Goal: Transaction & Acquisition: Purchase product/service

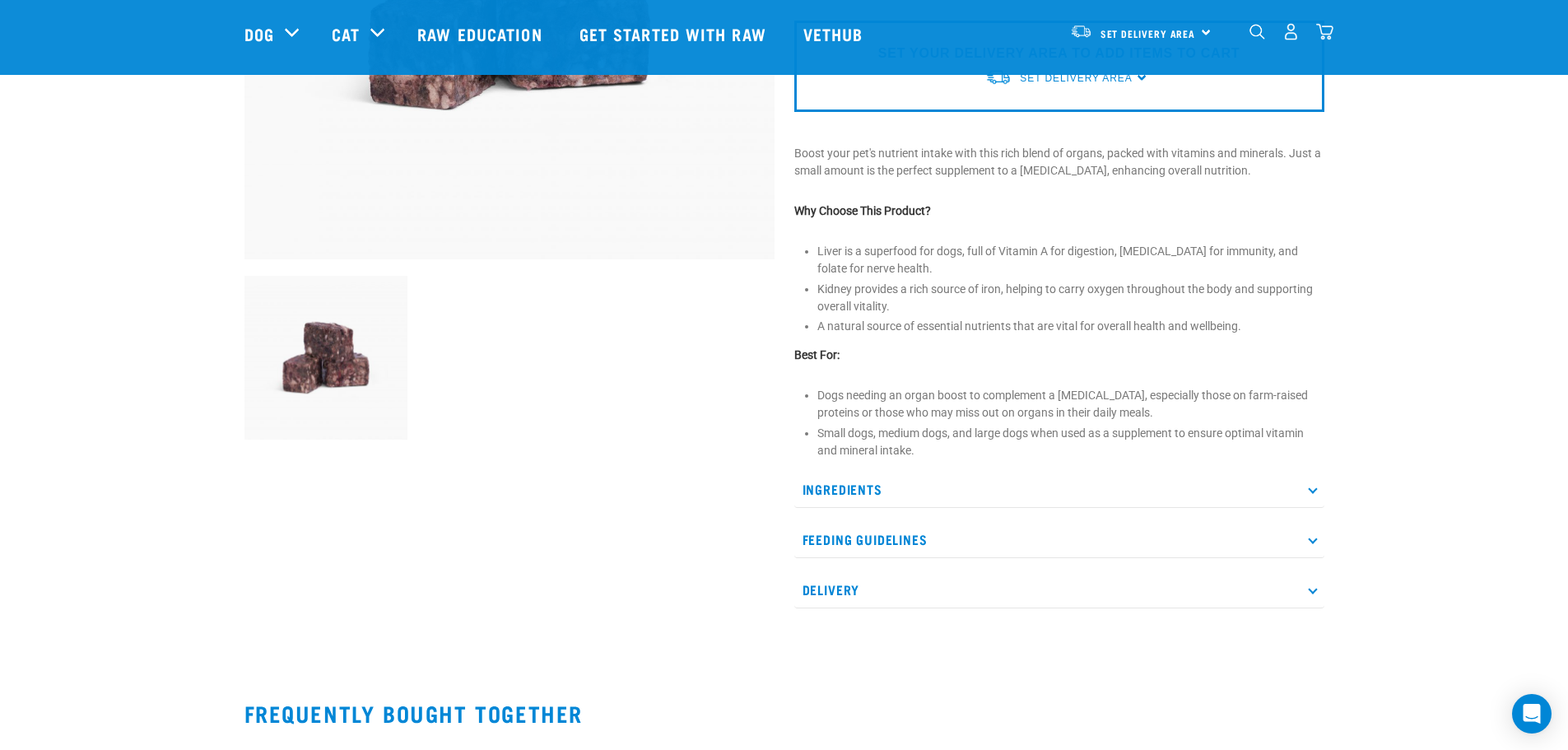
scroll to position [494, 0]
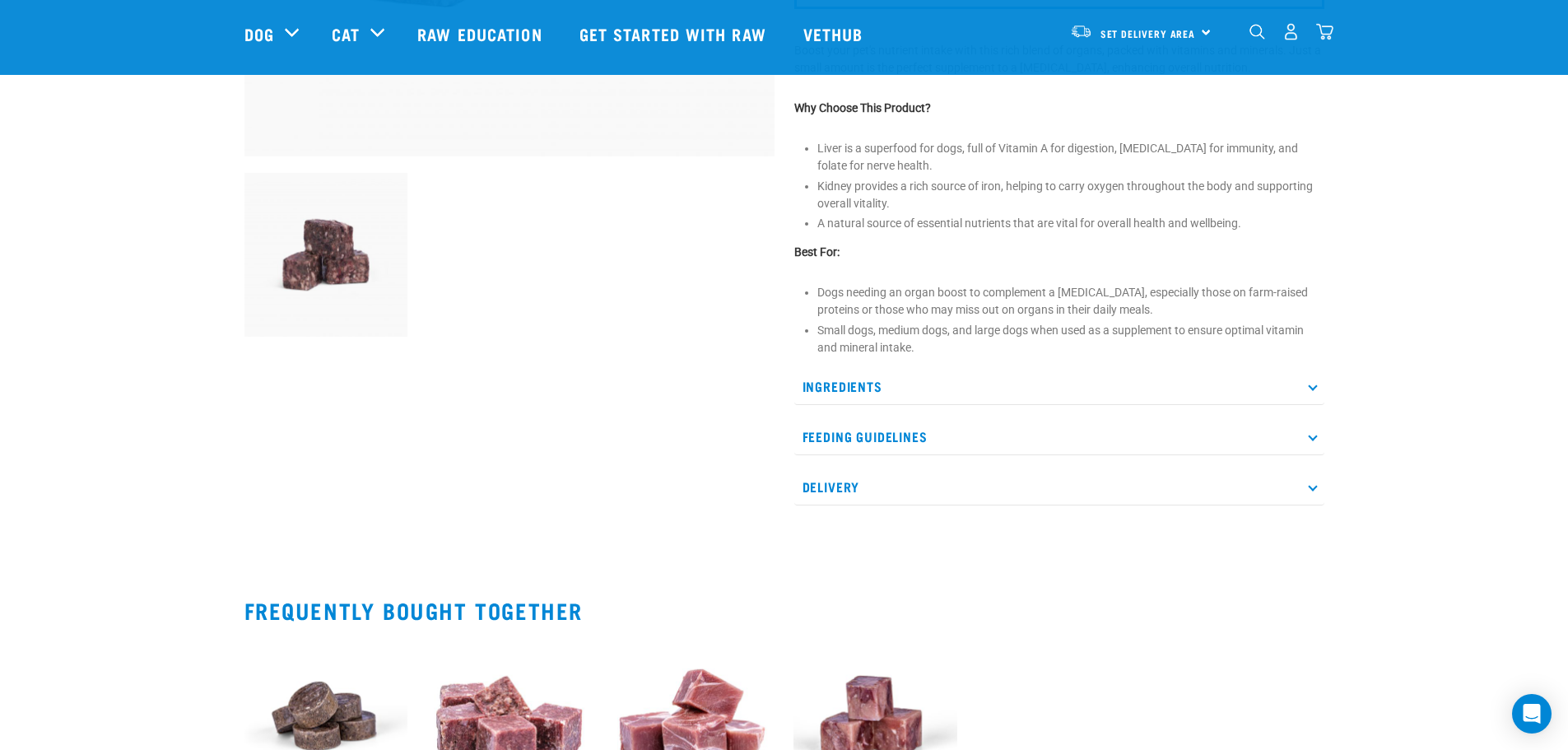
click at [1313, 388] on icon at bounding box center [1313, 385] width 10 height 10
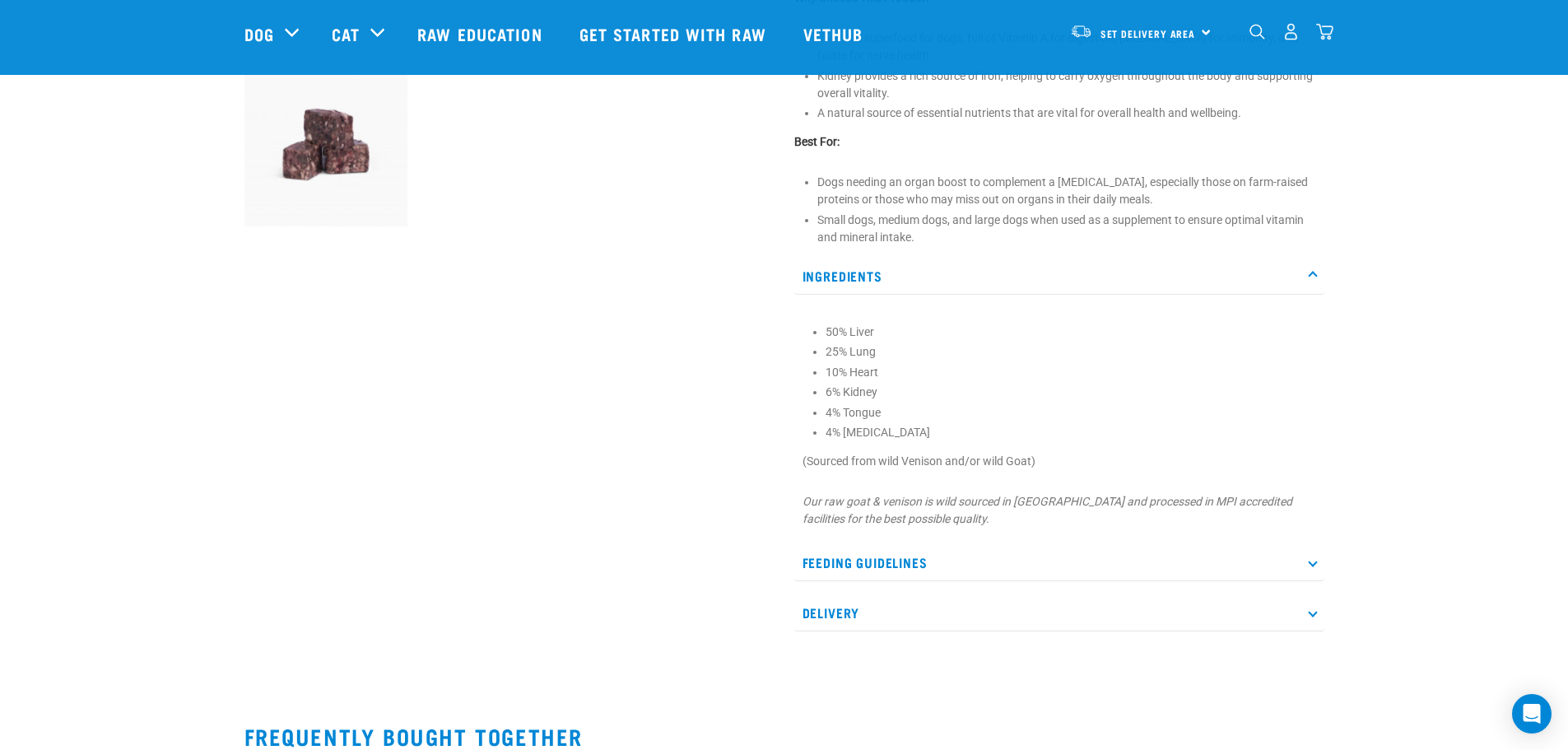
scroll to position [659, 0]
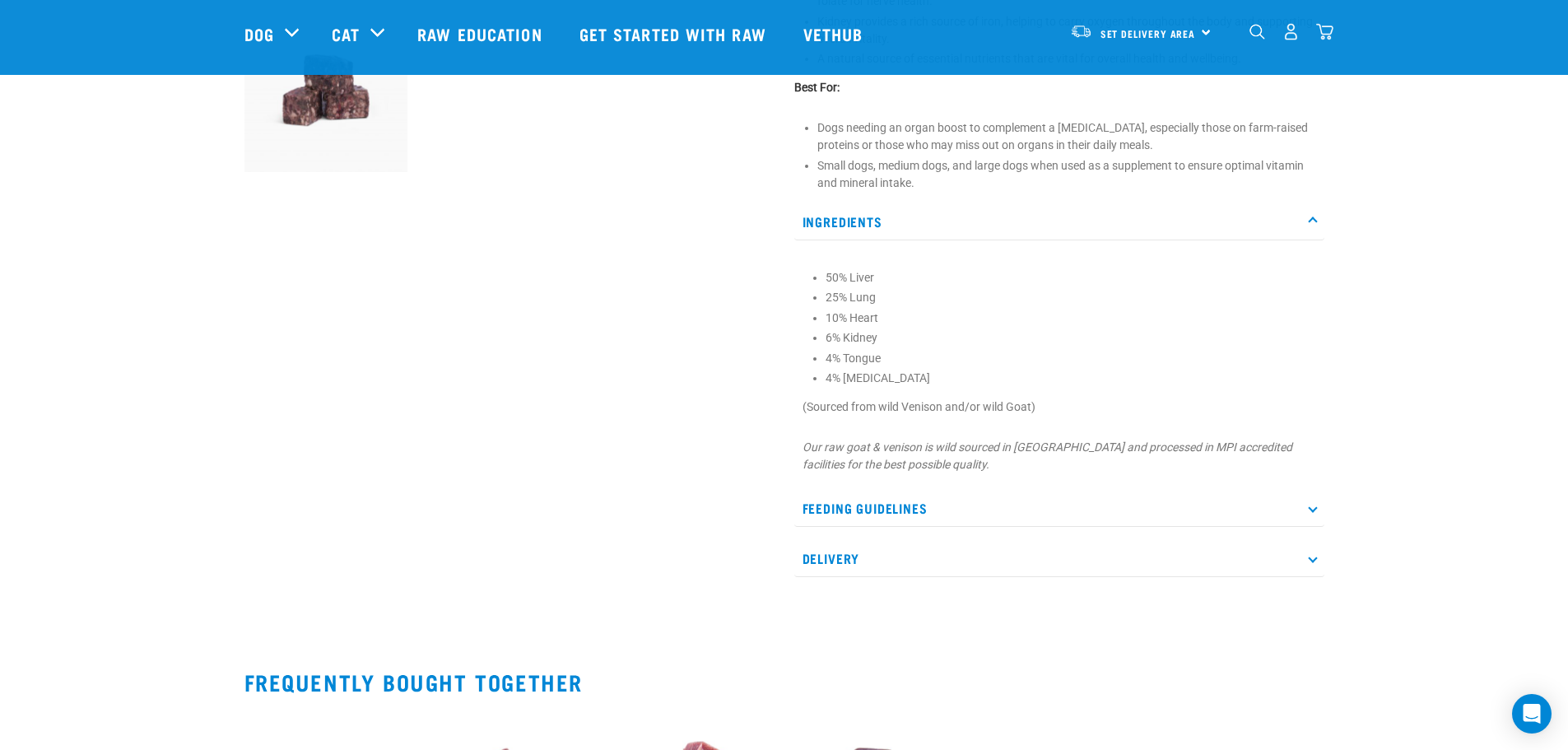
click at [1311, 511] on p "Feeding Guidelines" at bounding box center [1060, 508] width 530 height 37
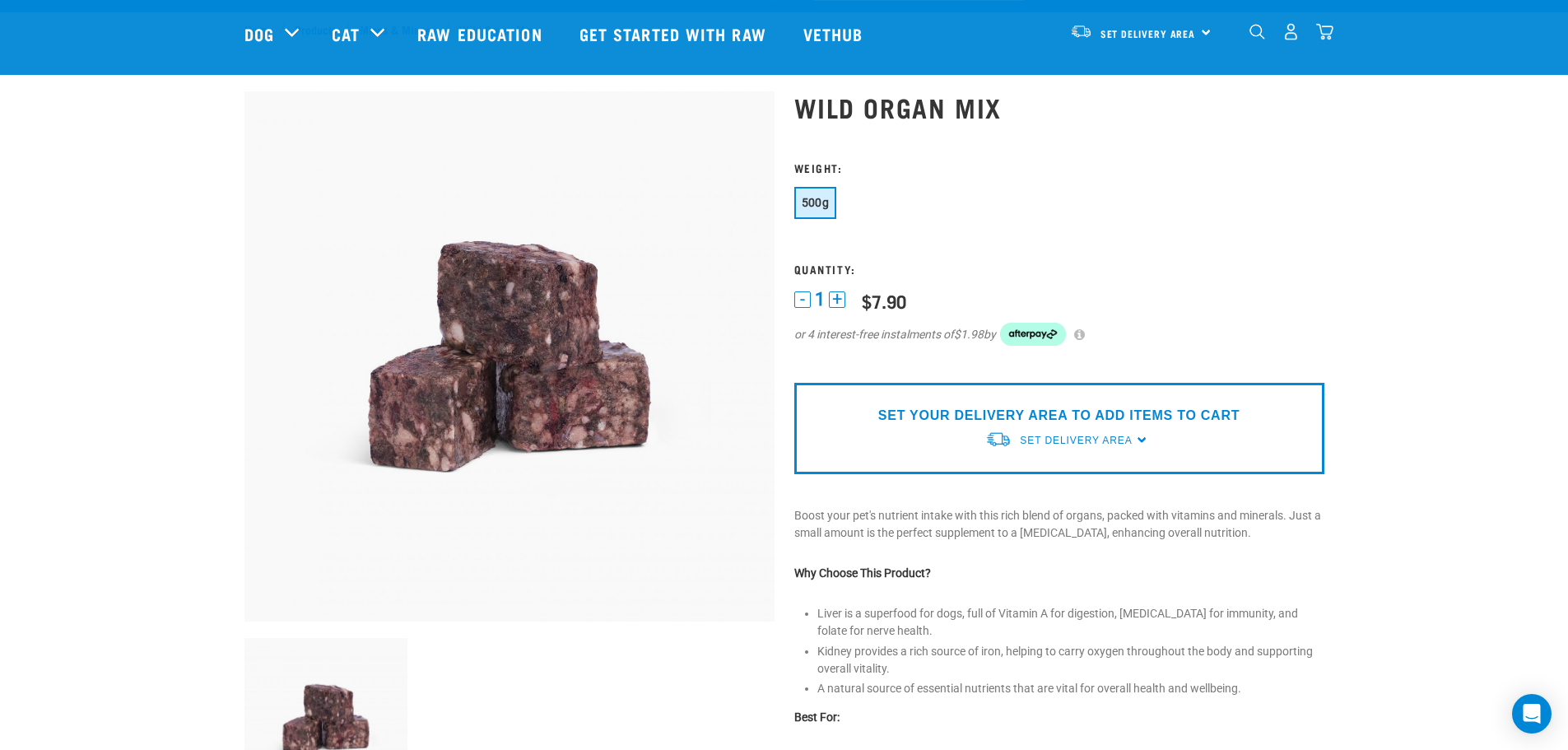
scroll to position [0, 0]
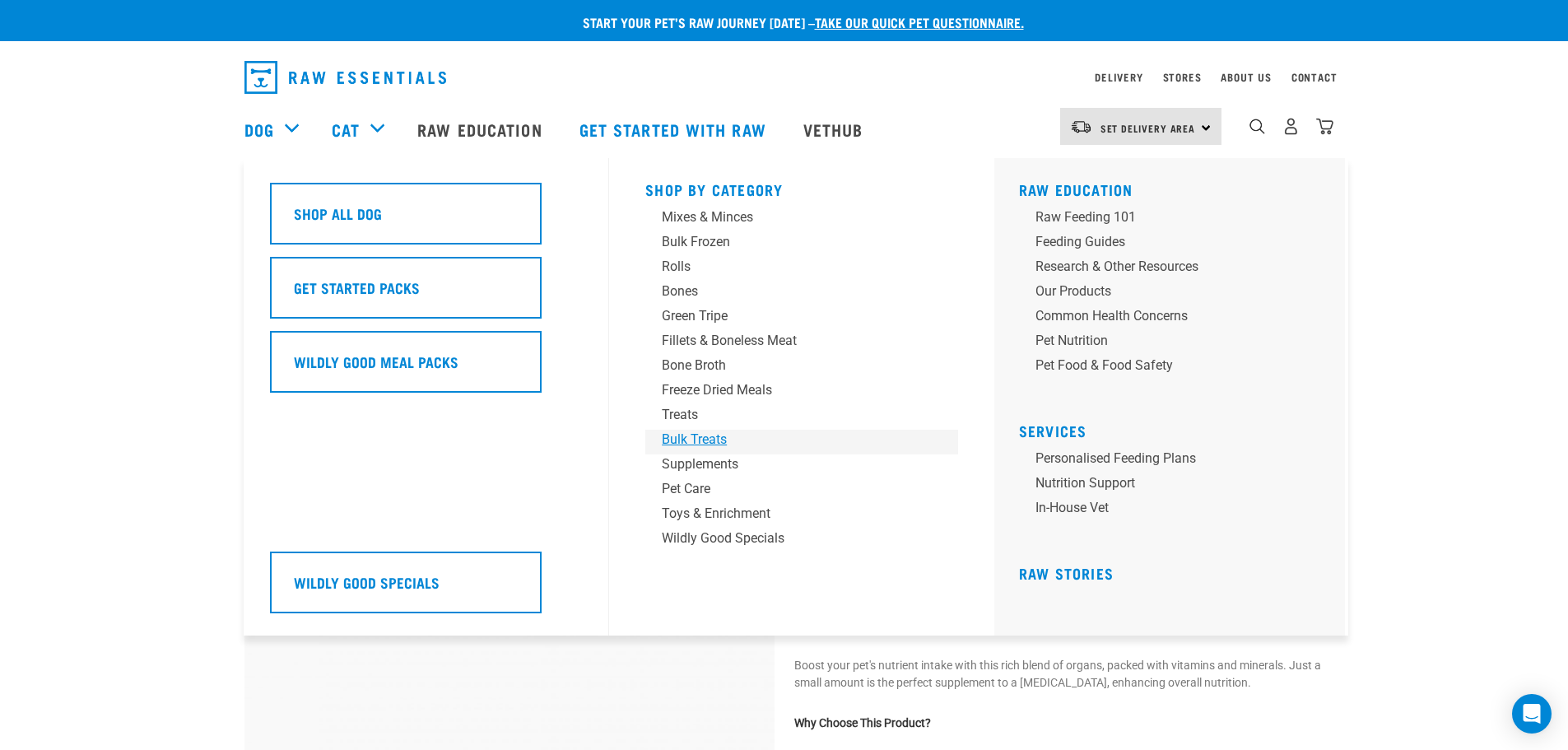
click at [689, 443] on div "Bulk Treats" at bounding box center [790, 439] width 257 height 20
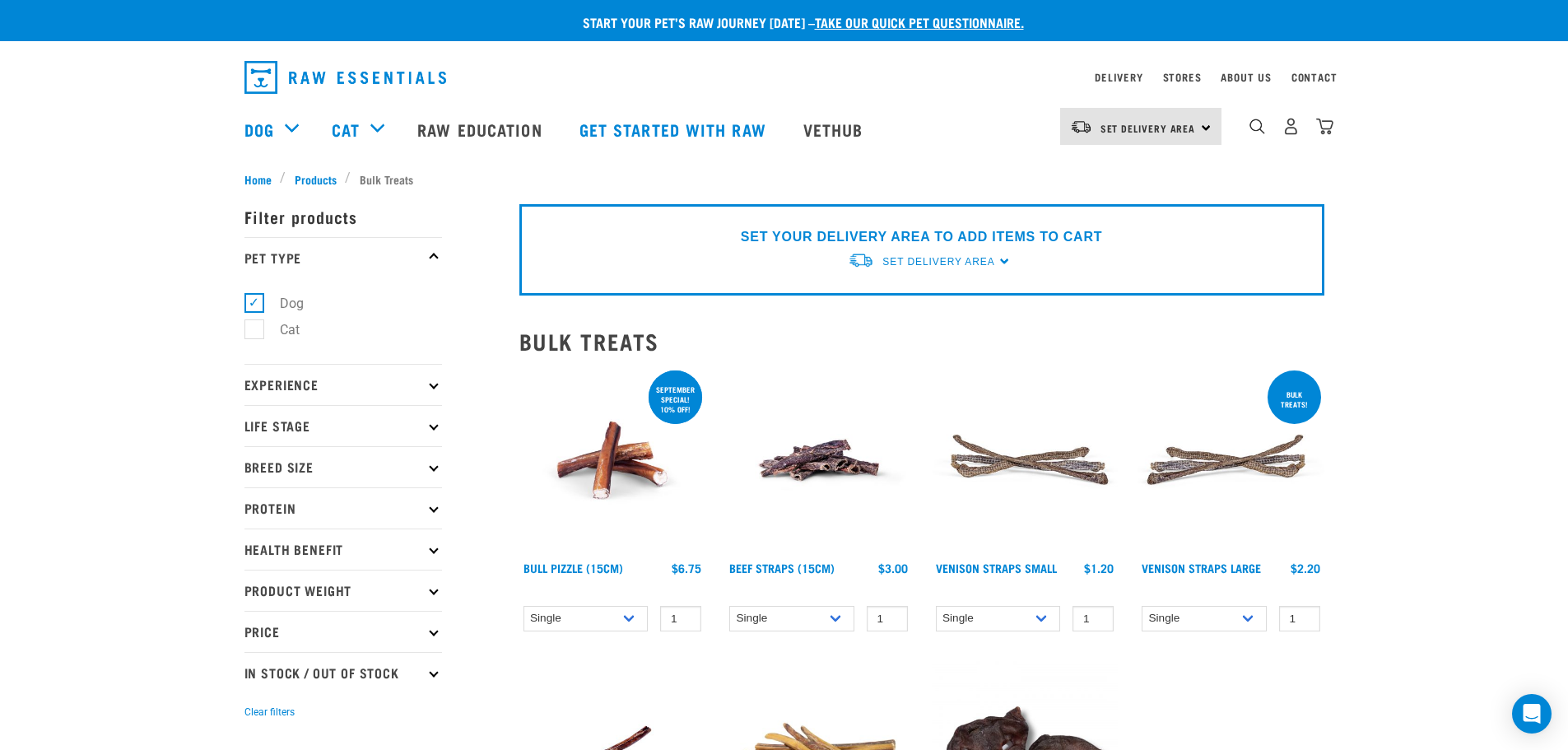
click at [436, 510] on p "Protein" at bounding box center [344, 507] width 198 height 41
click at [435, 469] on icon at bounding box center [434, 466] width 10 height 10
click at [261, 543] on label "Medium Dogs" at bounding box center [310, 539] width 114 height 21
click at [255, 541] on input "Medium Dogs" at bounding box center [249, 535] width 10 height 10
checkbox input "true"
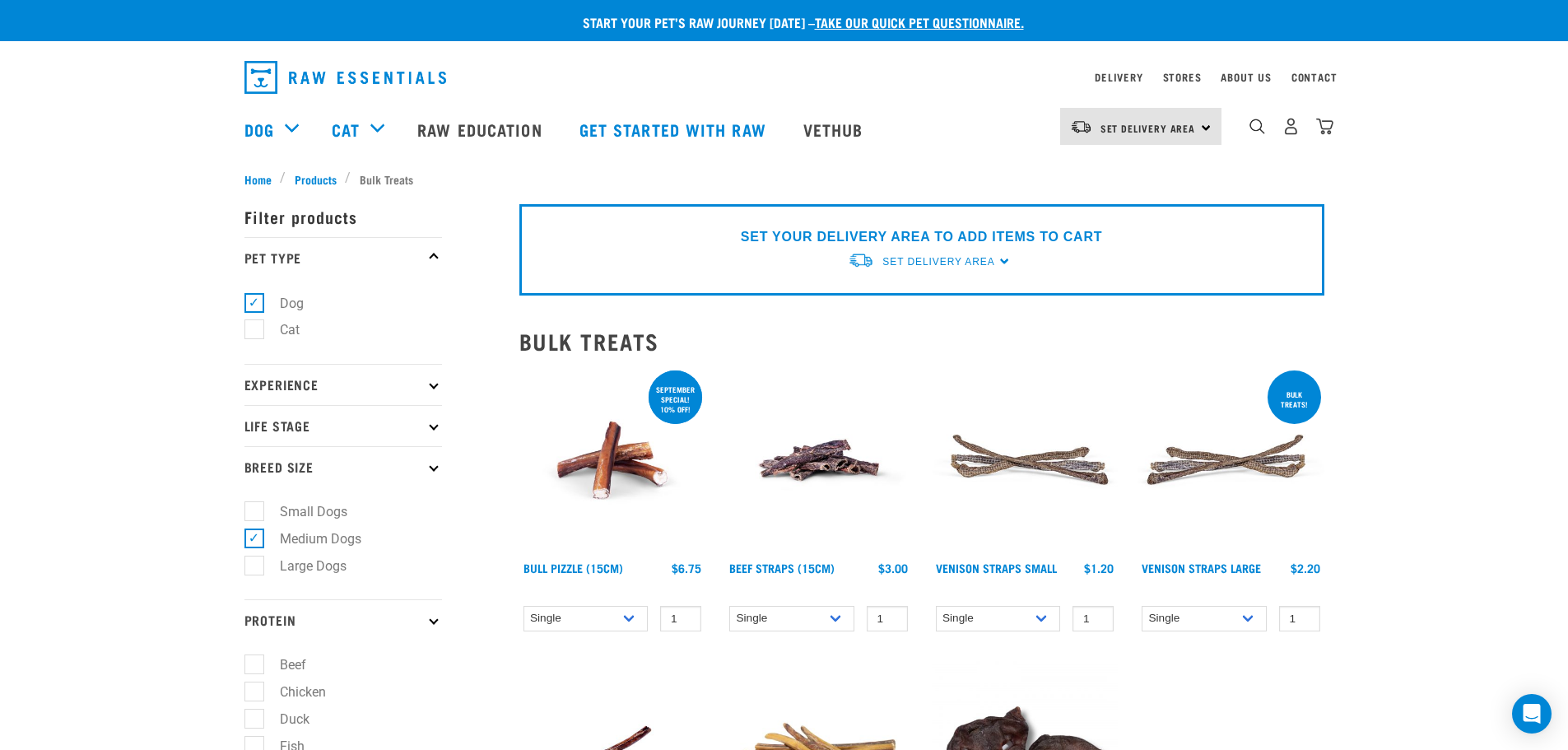
click at [429, 385] on p "Experience" at bounding box center [344, 384] width 198 height 41
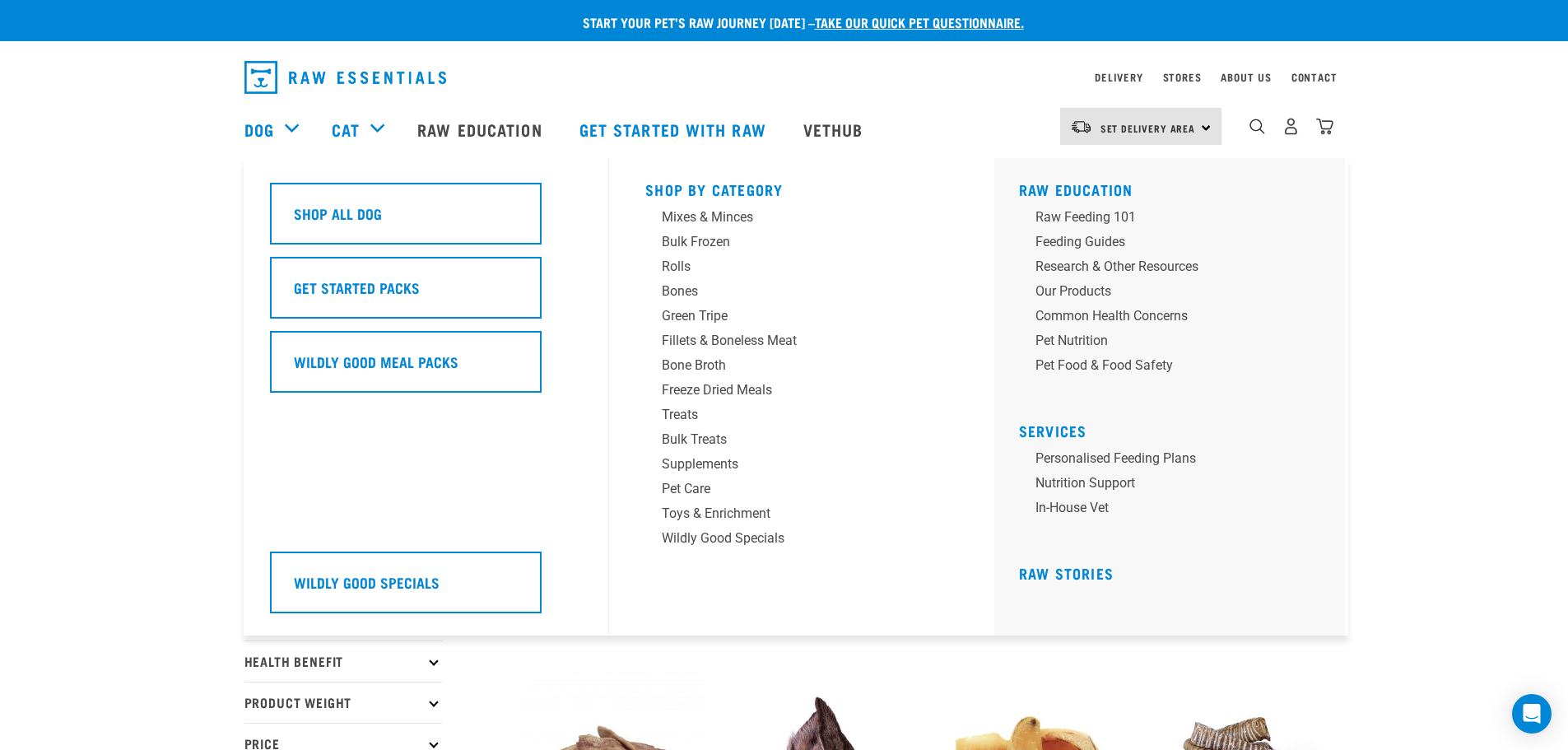
click at [295, 131] on div "Dog" at bounding box center [280, 128] width 70 height 66
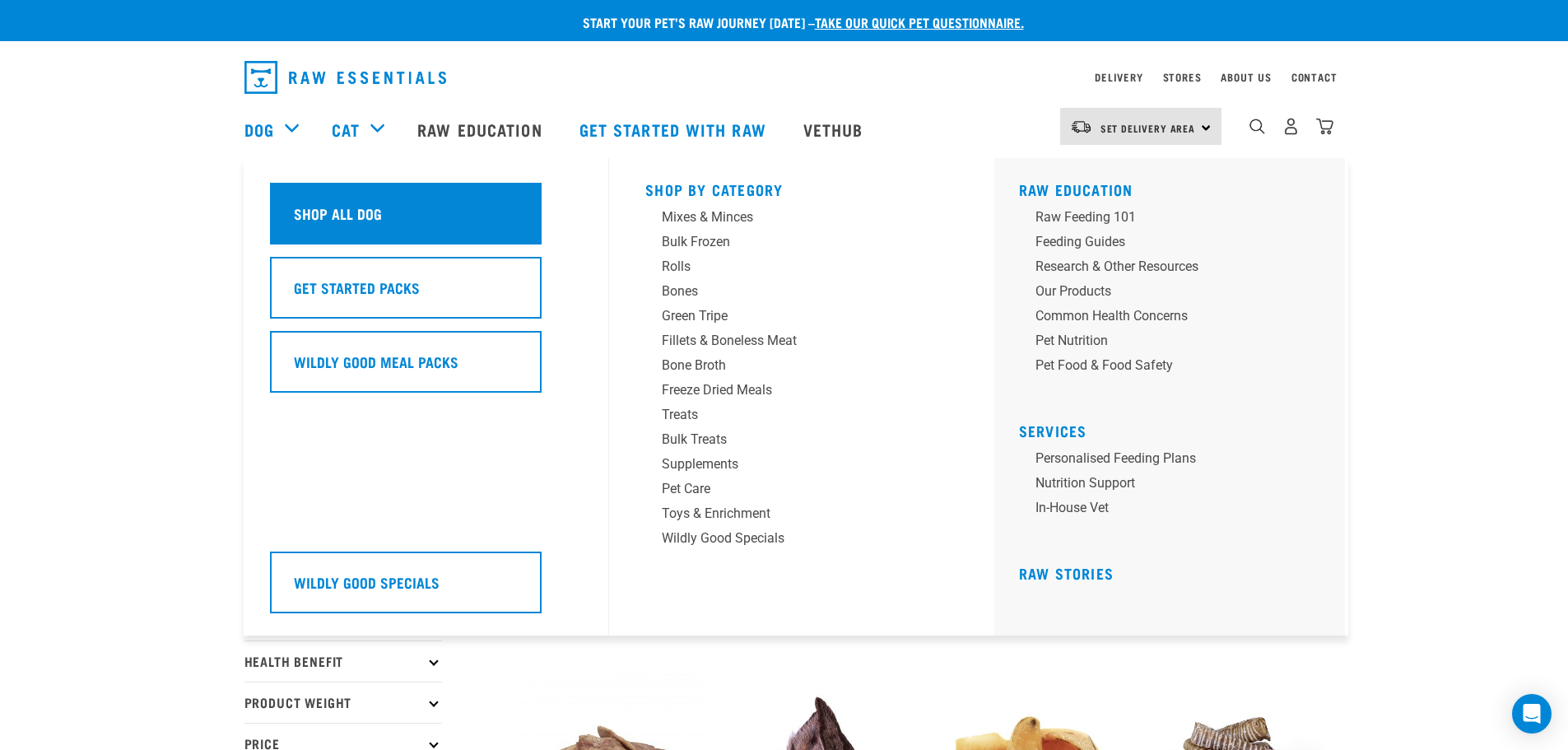
click at [329, 204] on h5 "Shop All Dog" at bounding box center [338, 213] width 89 height 21
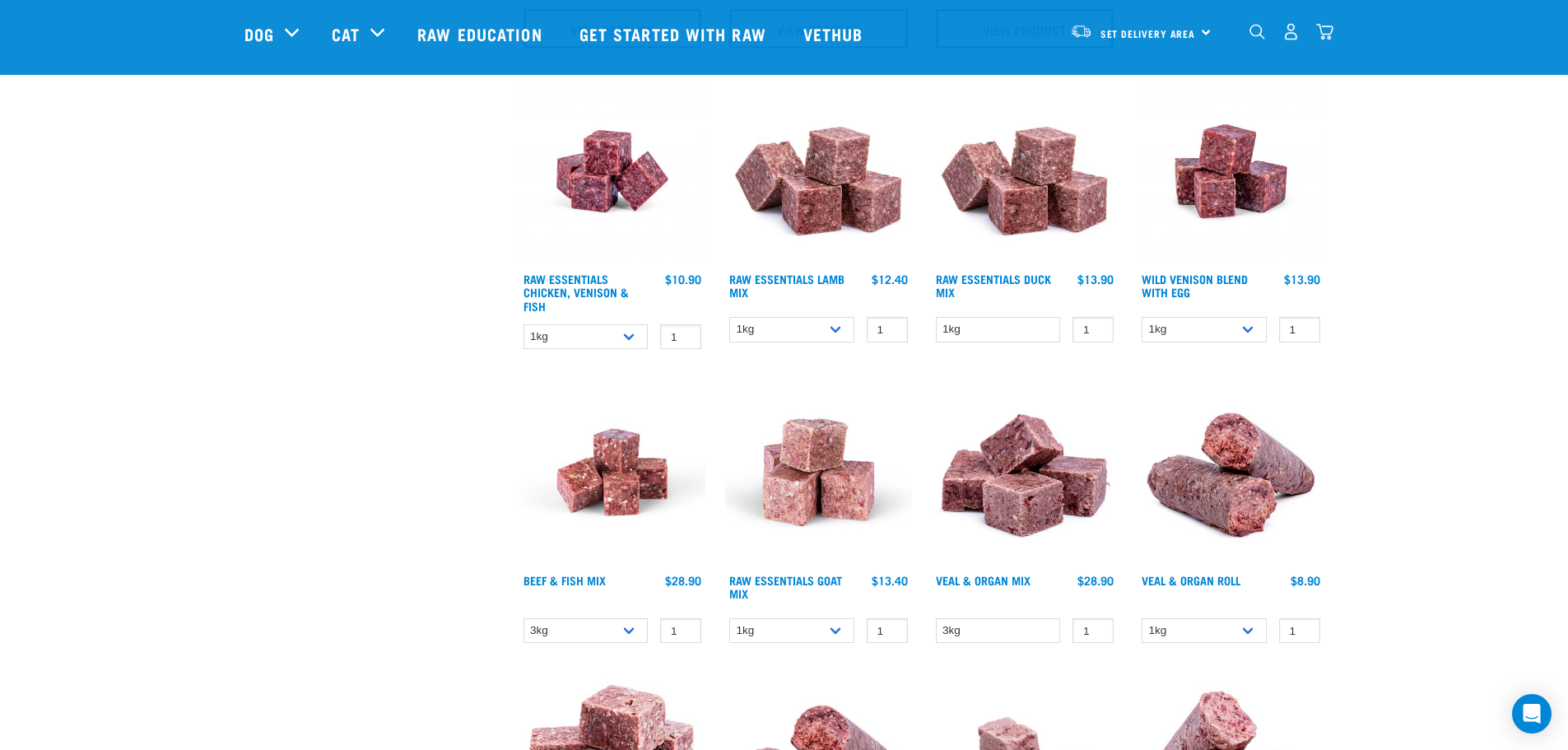
scroll to position [1317, 0]
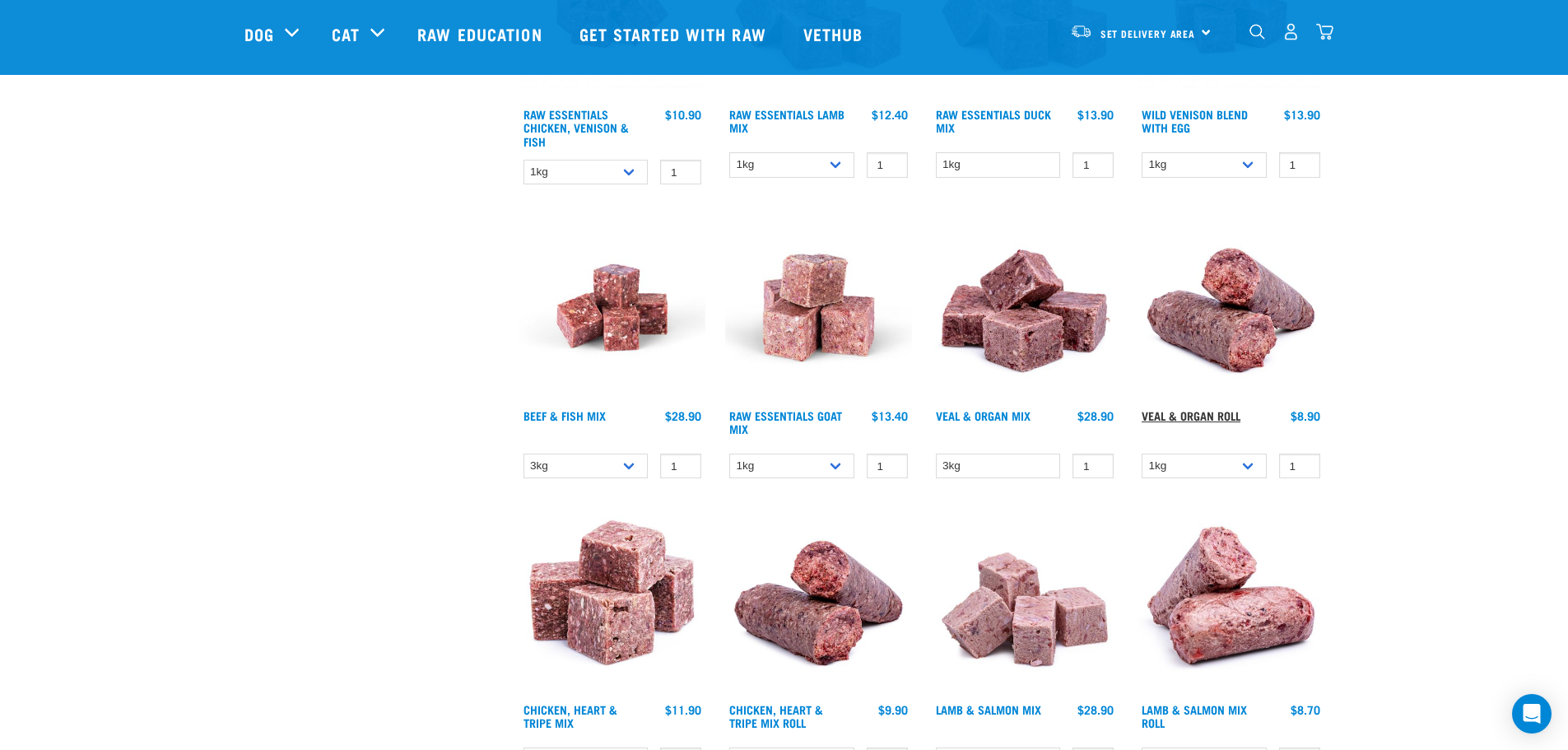
click at [1209, 417] on link "Veal & Organ Roll" at bounding box center [1192, 415] width 99 height 6
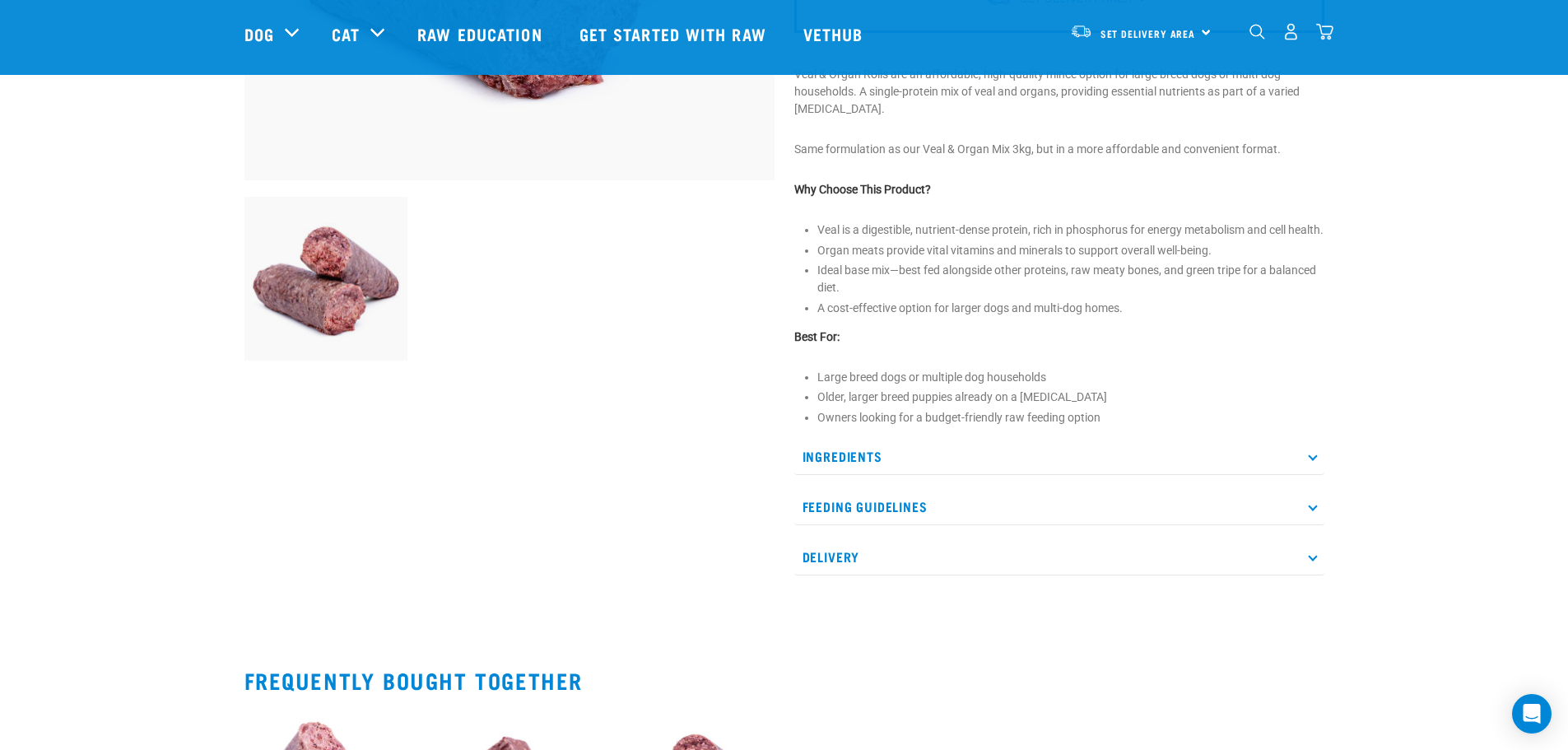
scroll to position [494, 0]
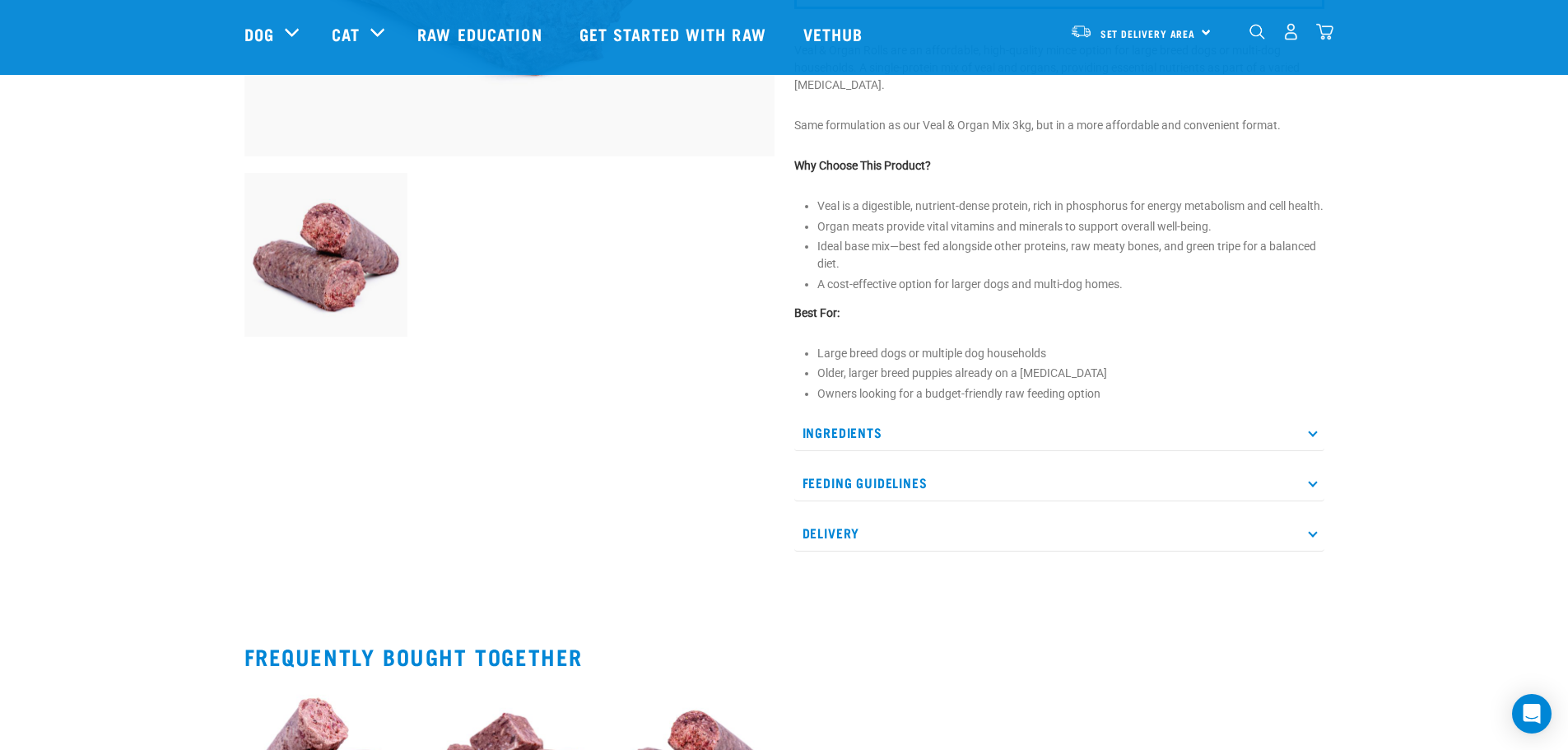
click at [1313, 436] on icon at bounding box center [1313, 432] width 10 height 10
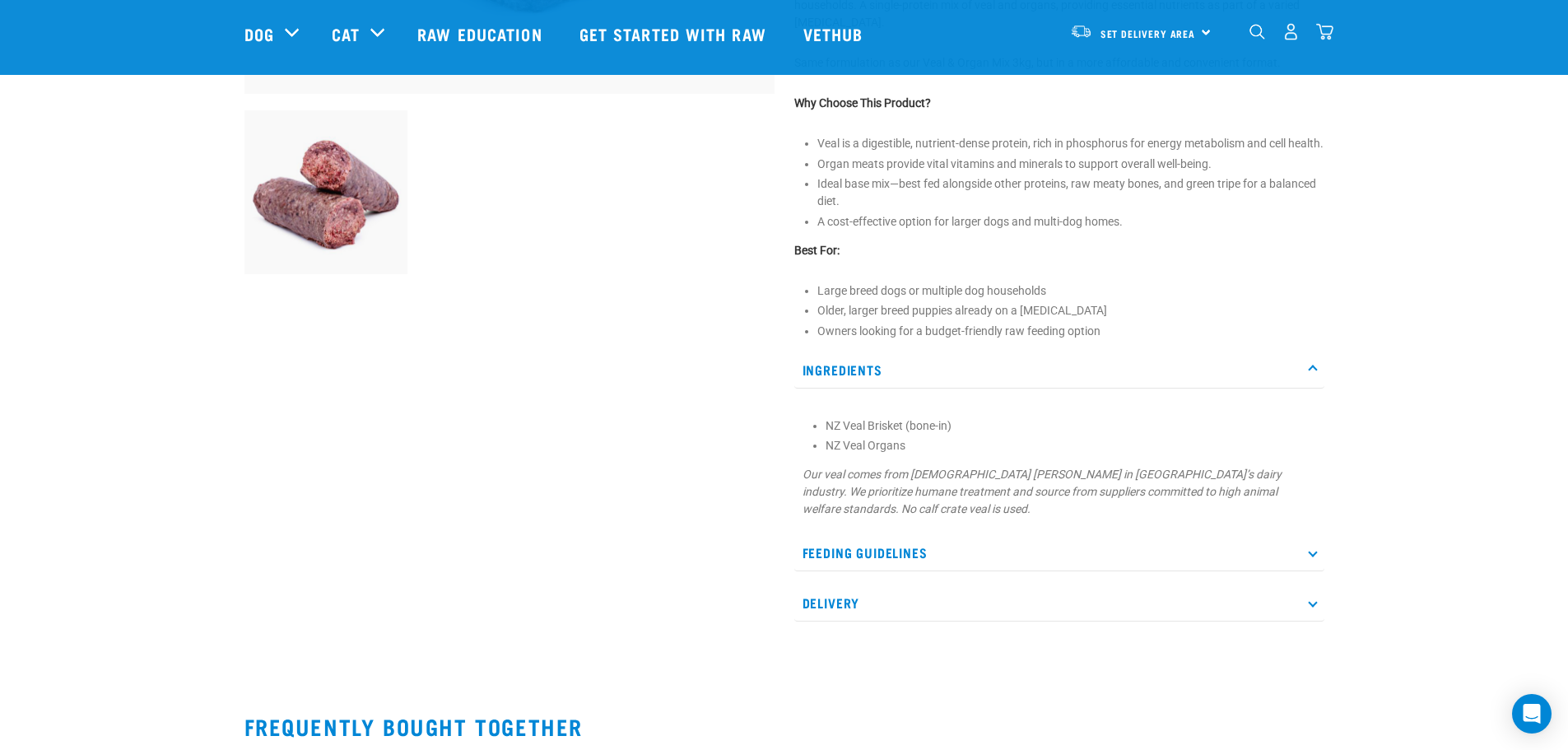
scroll to position [740, 0]
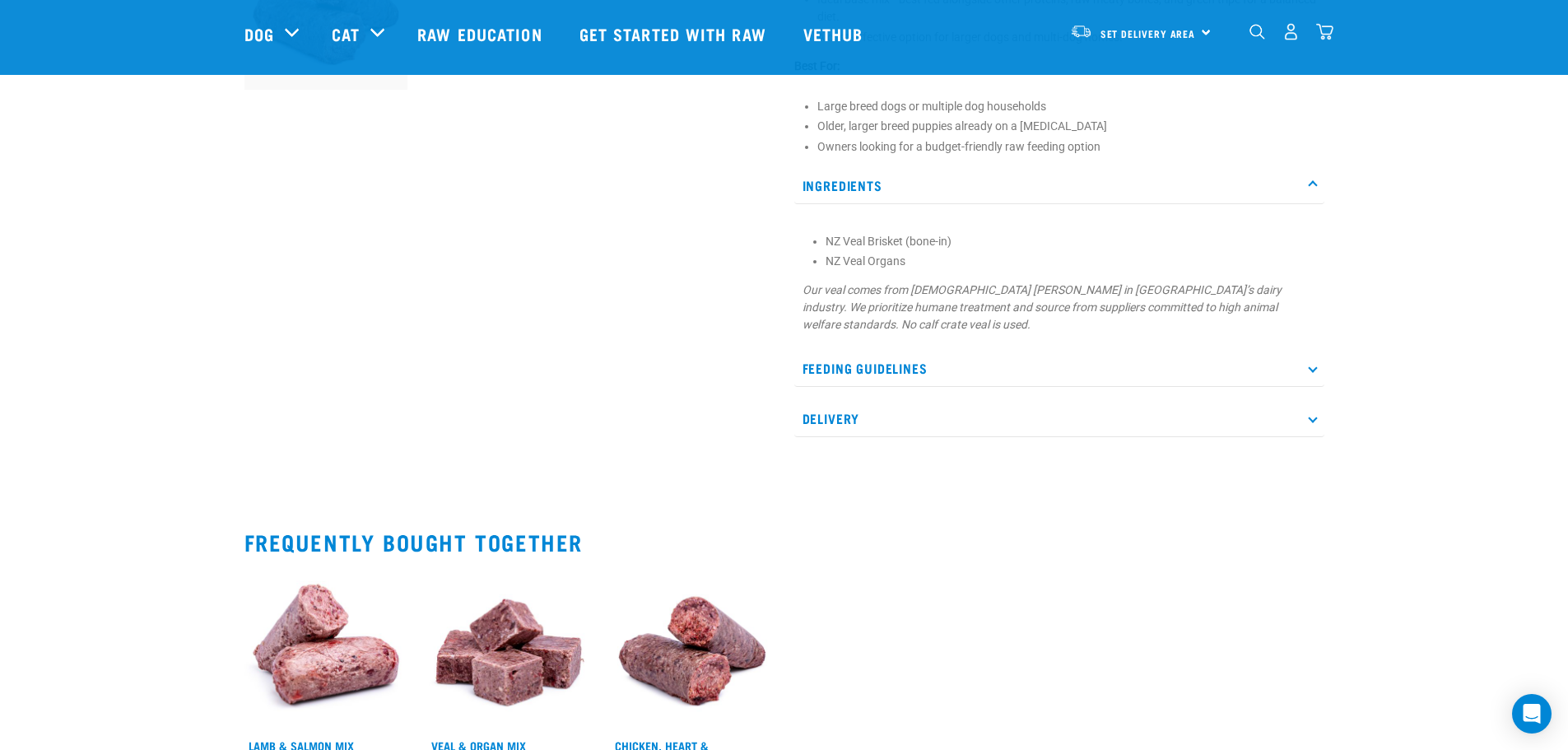
click at [1307, 386] on p "Feeding Guidelines" at bounding box center [1060, 368] width 530 height 37
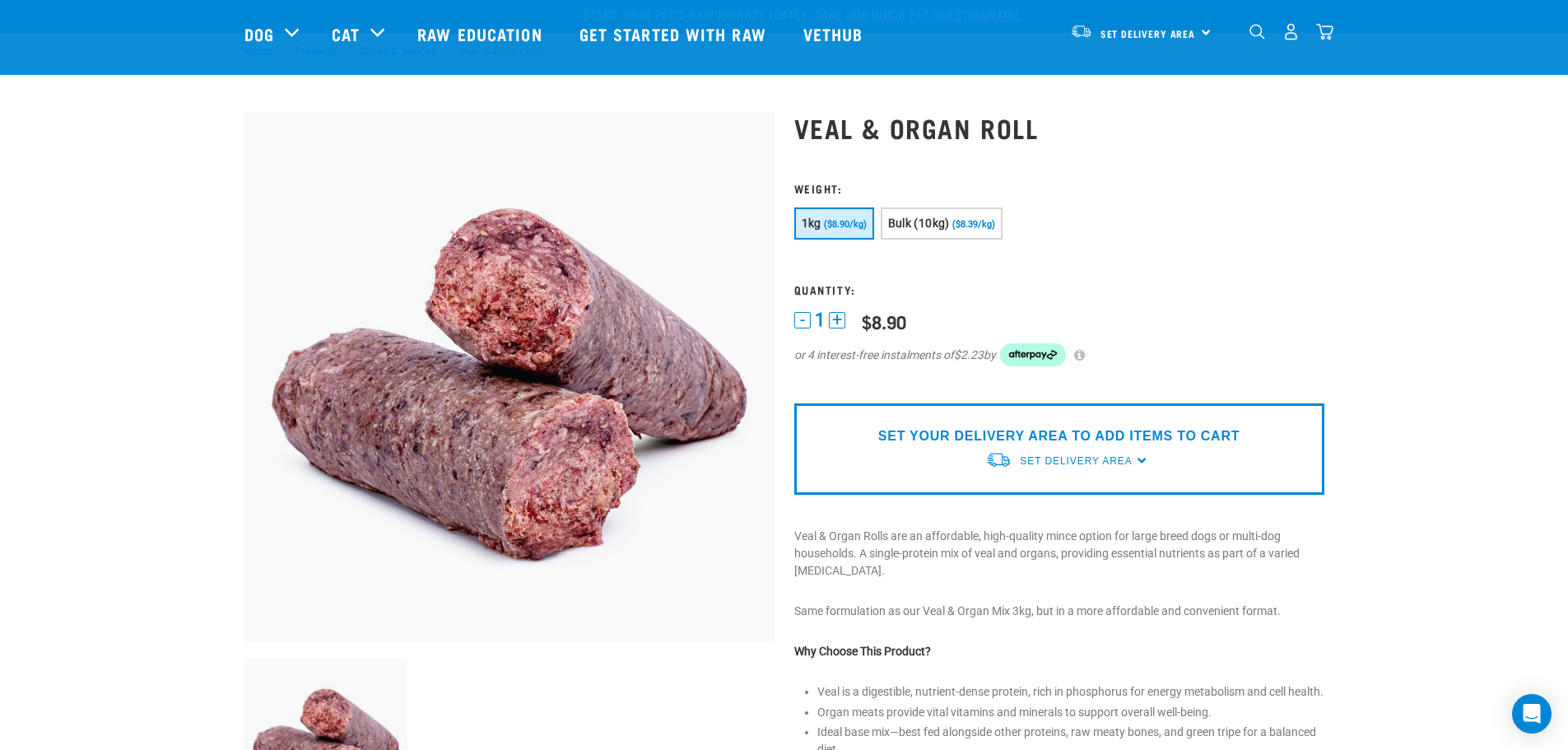
scroll to position [0, 0]
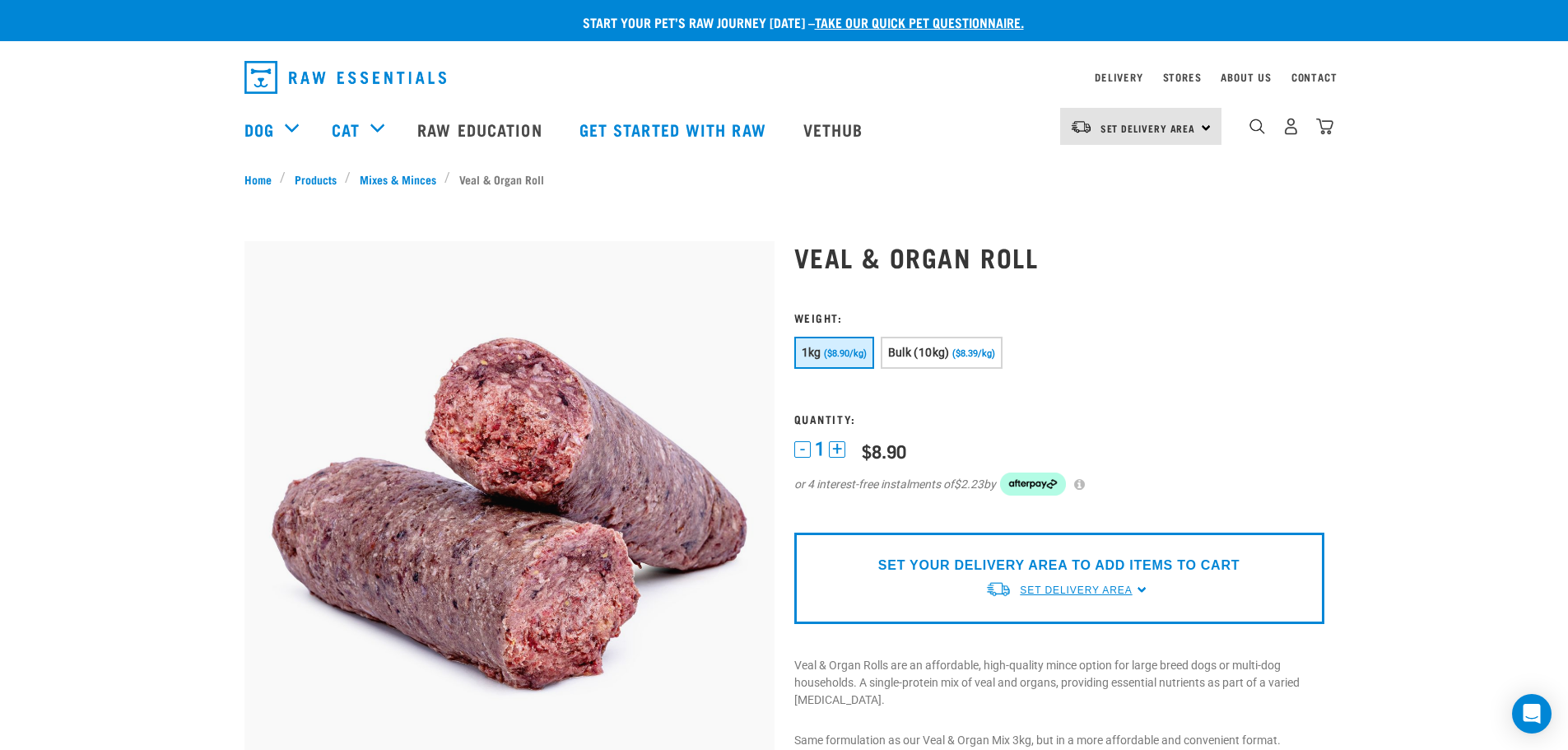
click at [1051, 587] on span "Set Delivery Area" at bounding box center [1077, 590] width 112 height 11
click at [1028, 619] on link "[GEOGRAPHIC_DATA]" at bounding box center [1067, 628] width 164 height 28
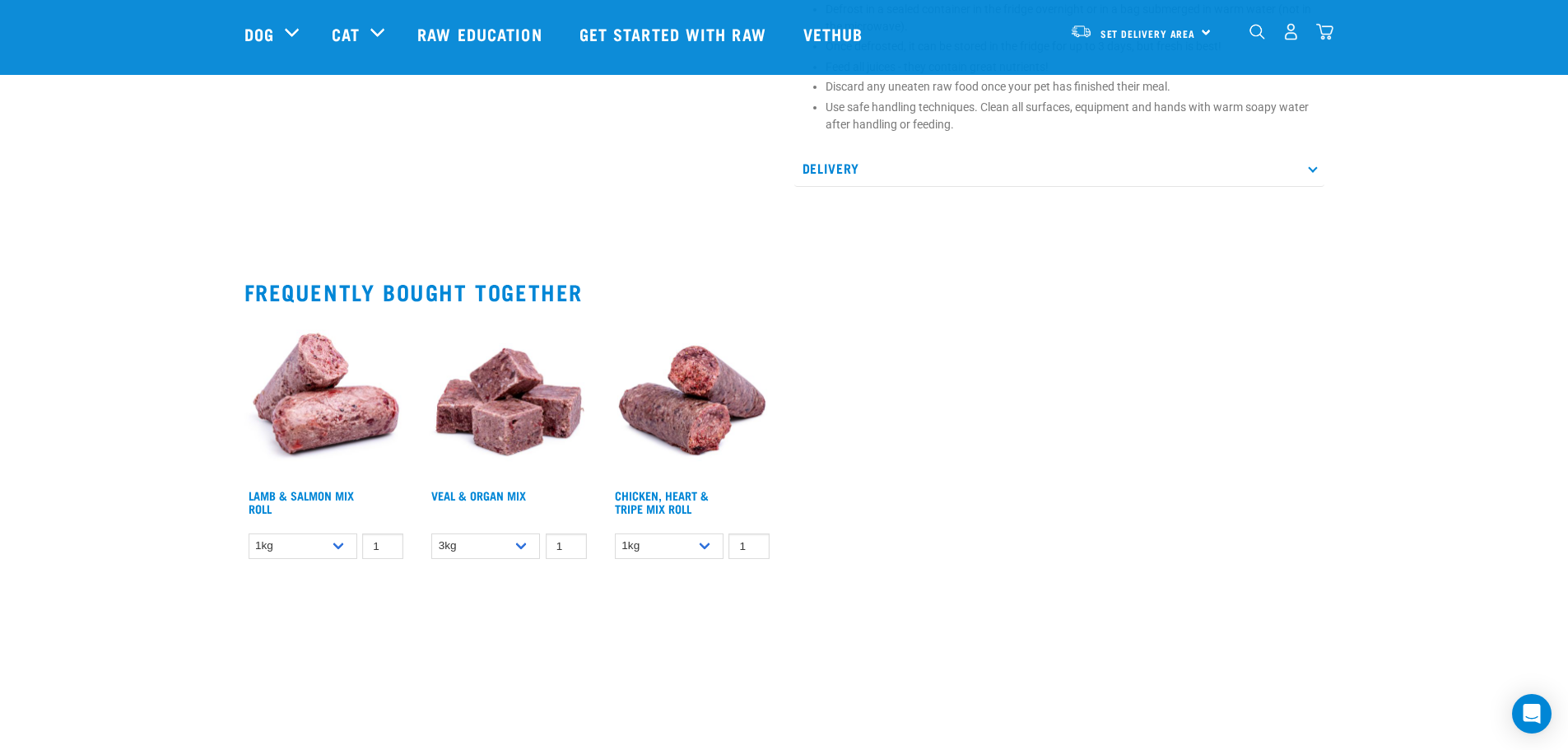
scroll to position [1234, 0]
click at [521, 438] on img at bounding box center [509, 398] width 164 height 164
click at [493, 497] on link "Veal & Organ Mix" at bounding box center [478, 494] width 94 height 6
click at [492, 497] on link "Veal & Organ Mix" at bounding box center [478, 494] width 94 height 6
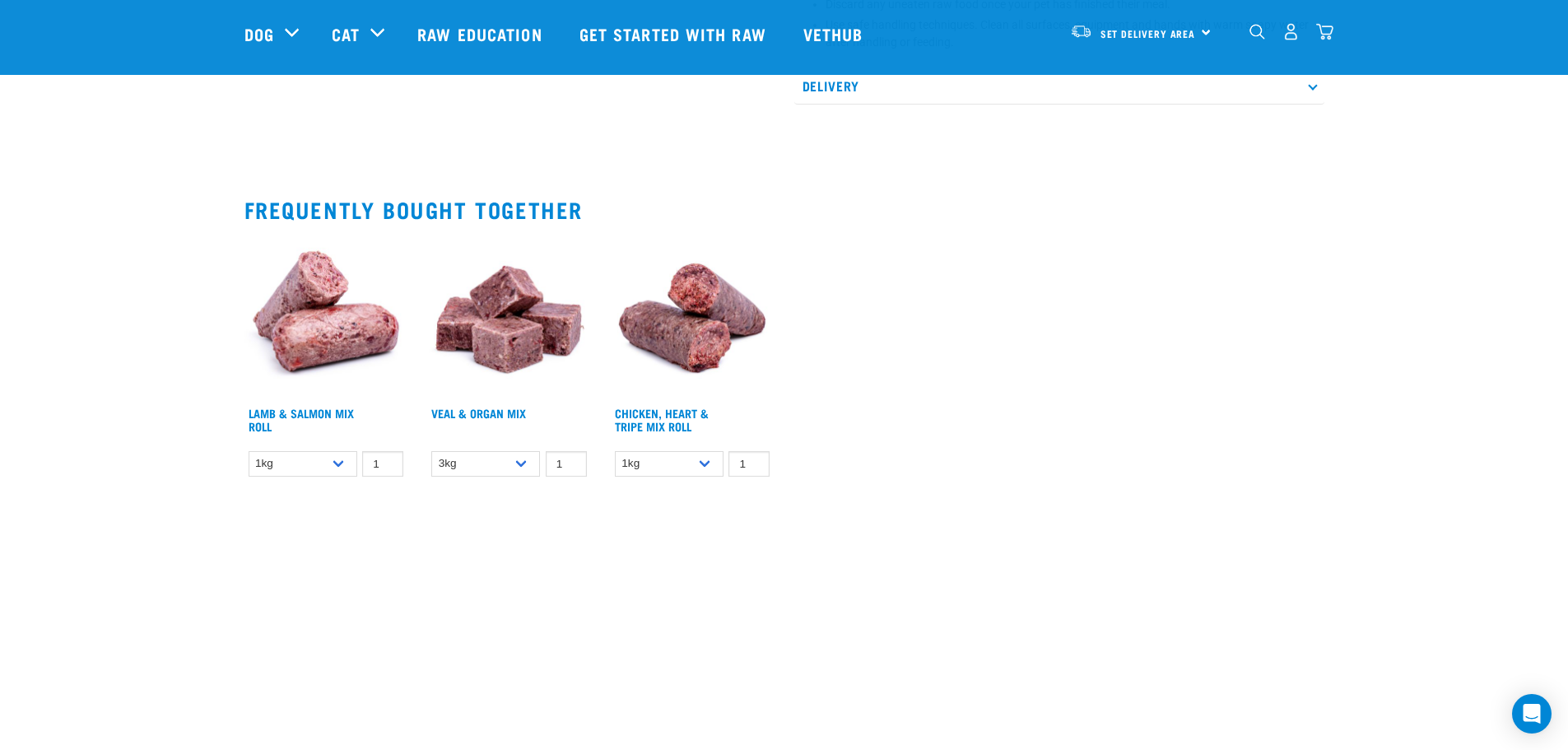
scroll to position [1317, 0]
click at [500, 415] on link "Veal & Organ Mix" at bounding box center [478, 412] width 94 height 6
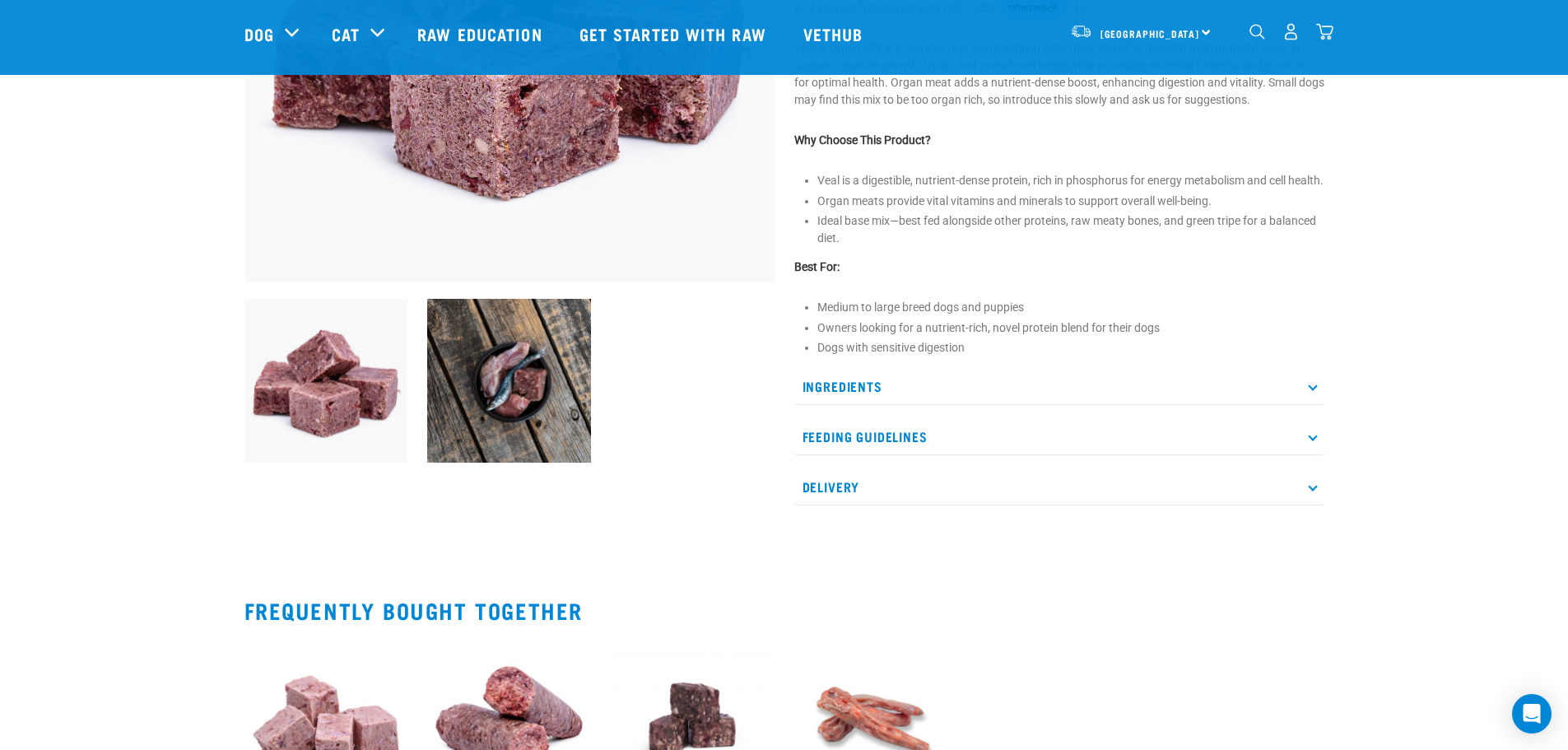
scroll to position [411, 0]
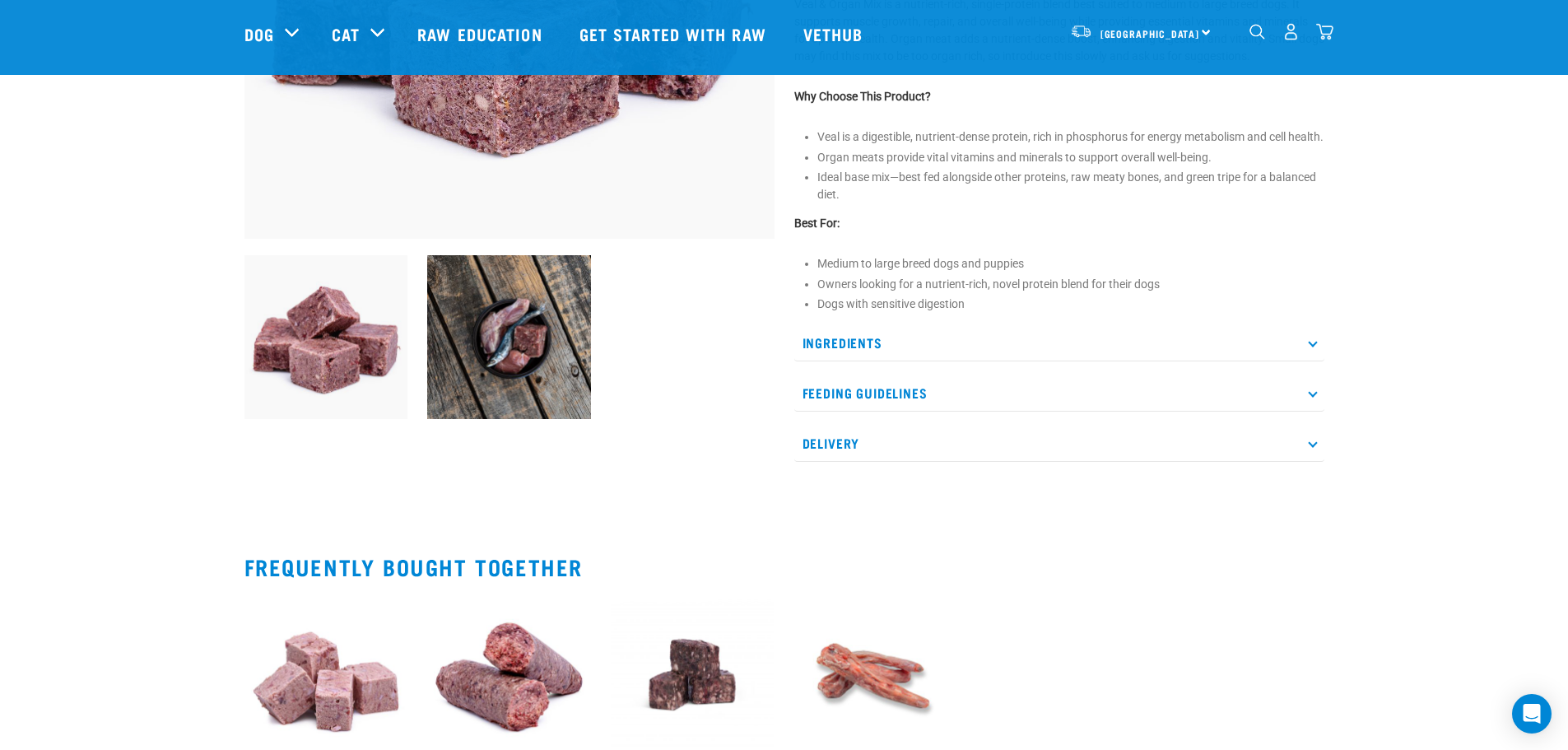
click at [1312, 362] on p "Ingredients" at bounding box center [1060, 343] width 530 height 37
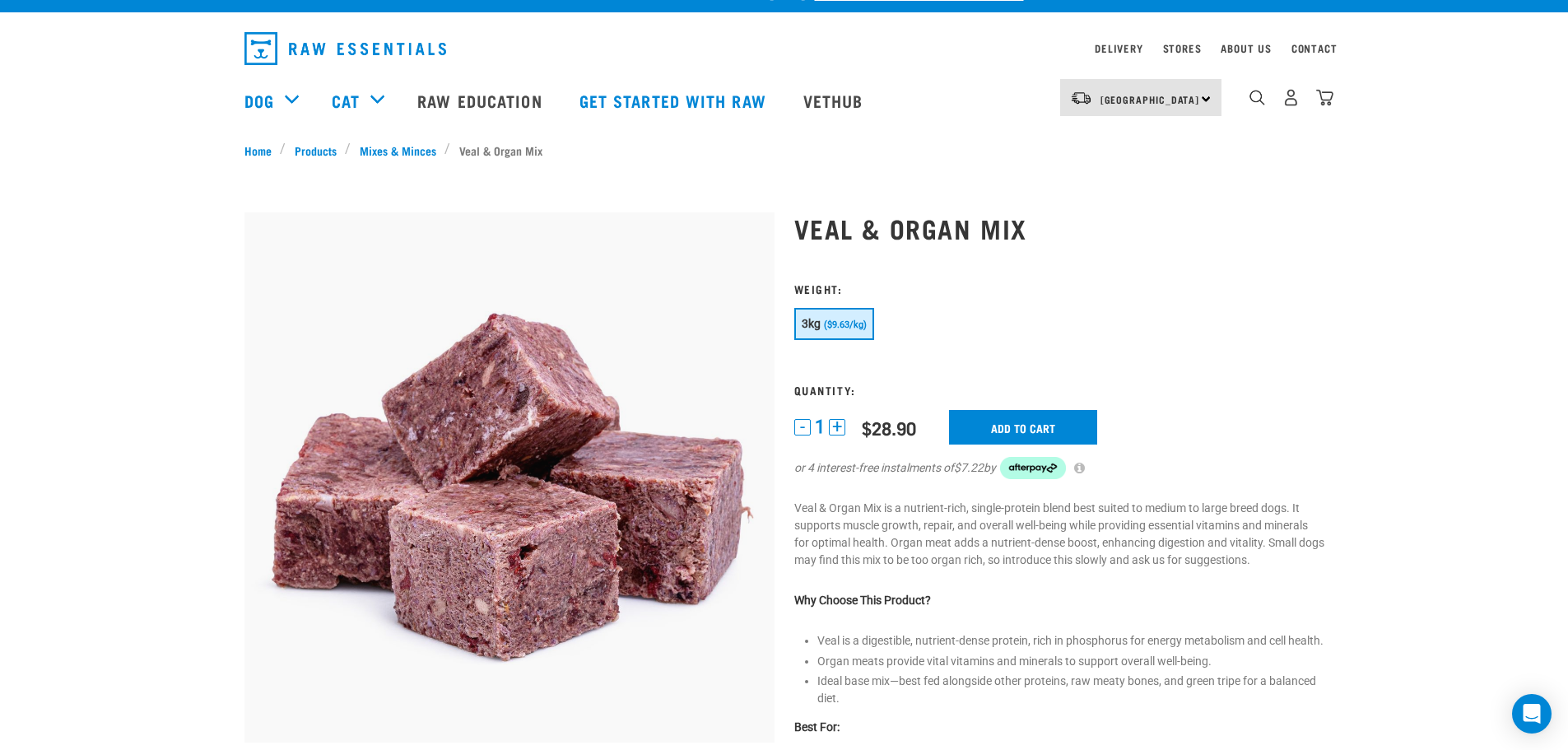
scroll to position [0, 0]
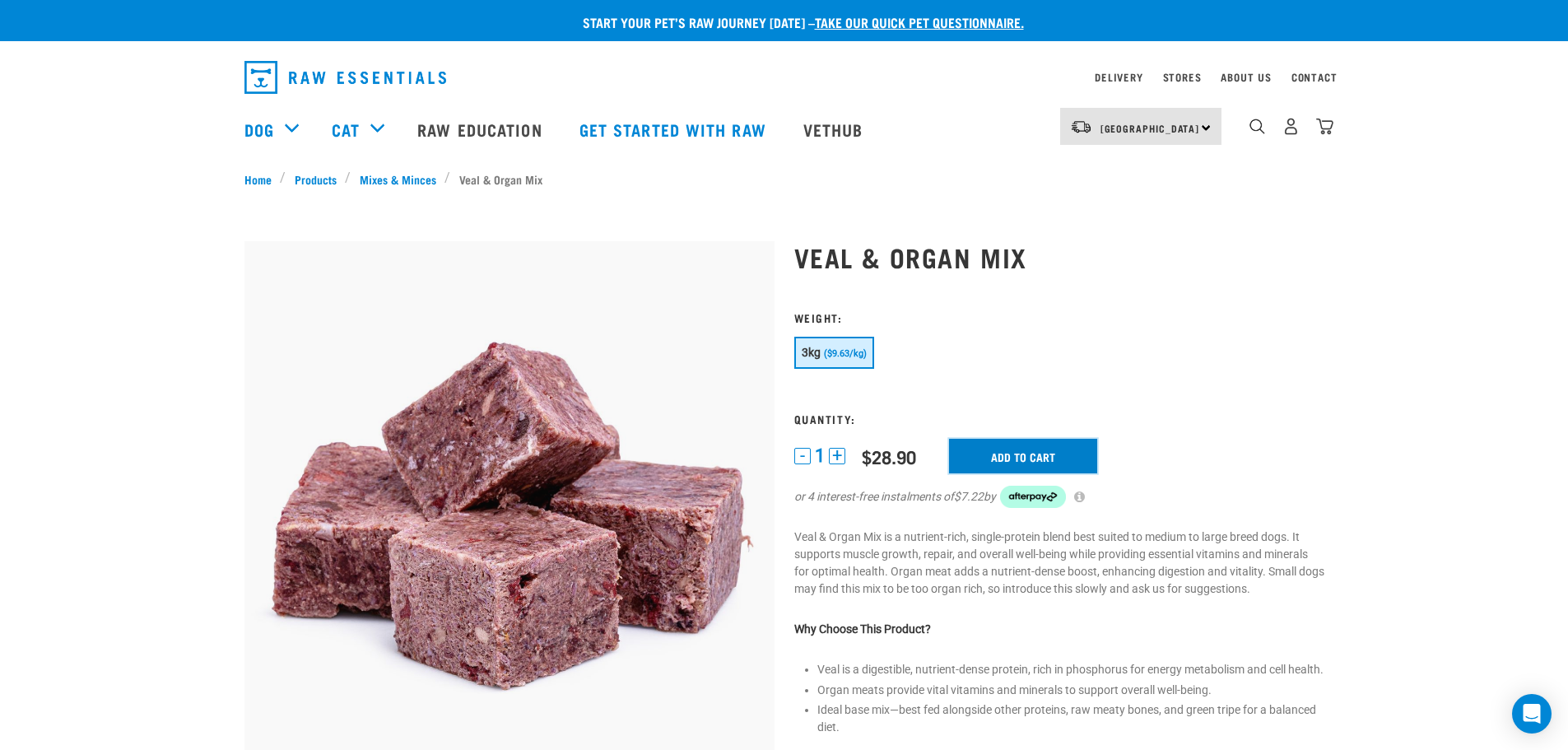
click at [1031, 461] on input "Add to cart" at bounding box center [1023, 456] width 149 height 34
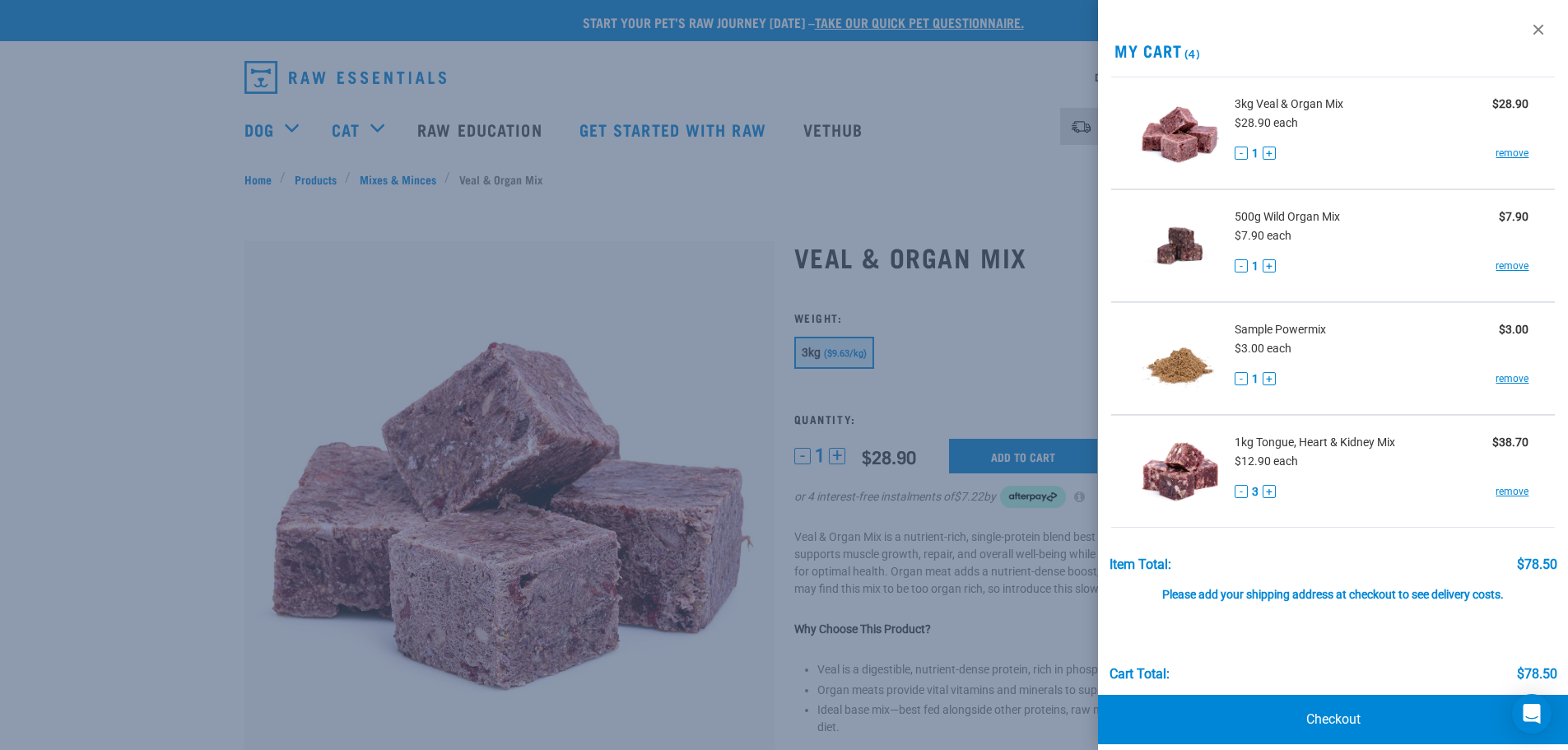
click at [388, 180] on div at bounding box center [784, 375] width 1568 height 750
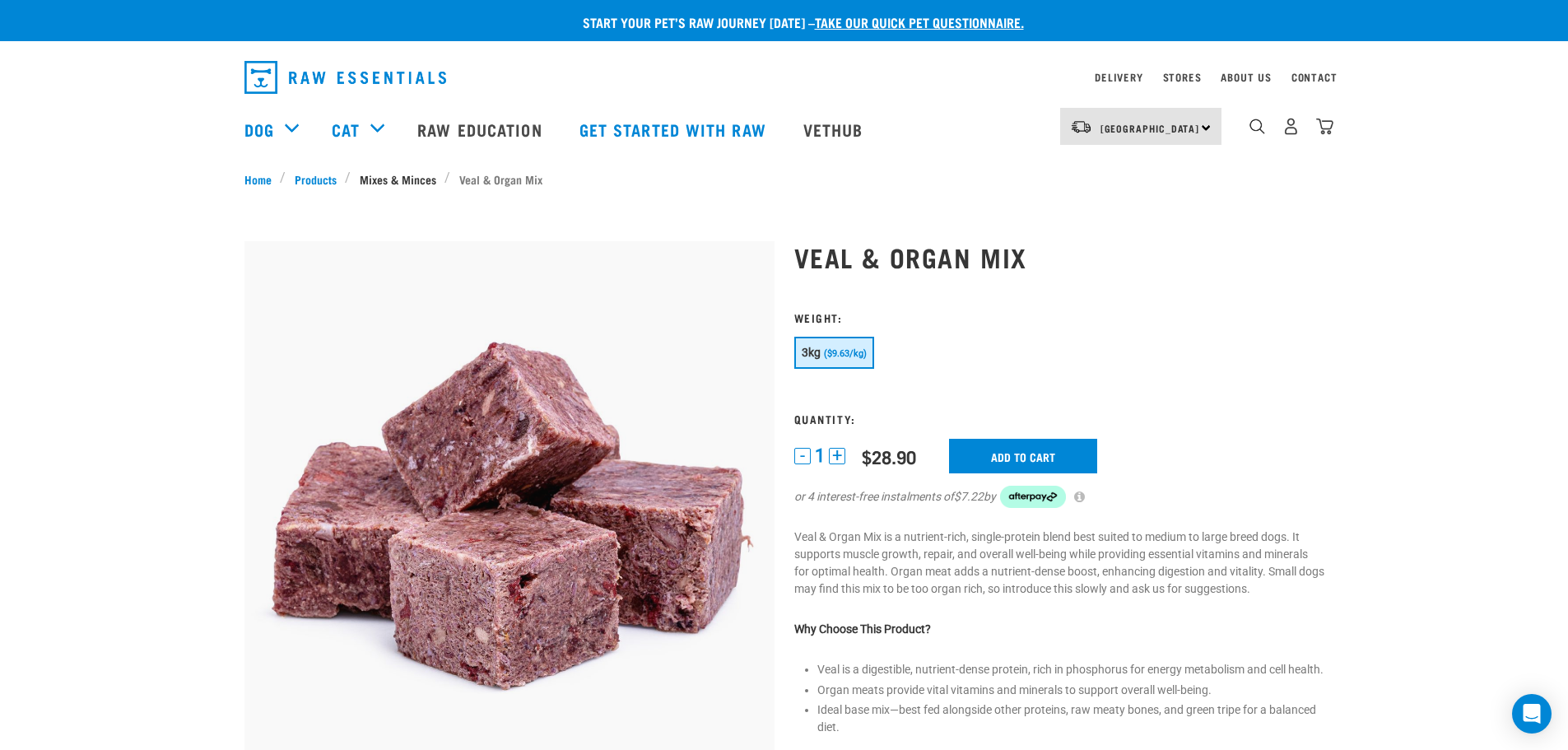
click at [401, 177] on link "Mixes & Minces" at bounding box center [397, 179] width 94 height 17
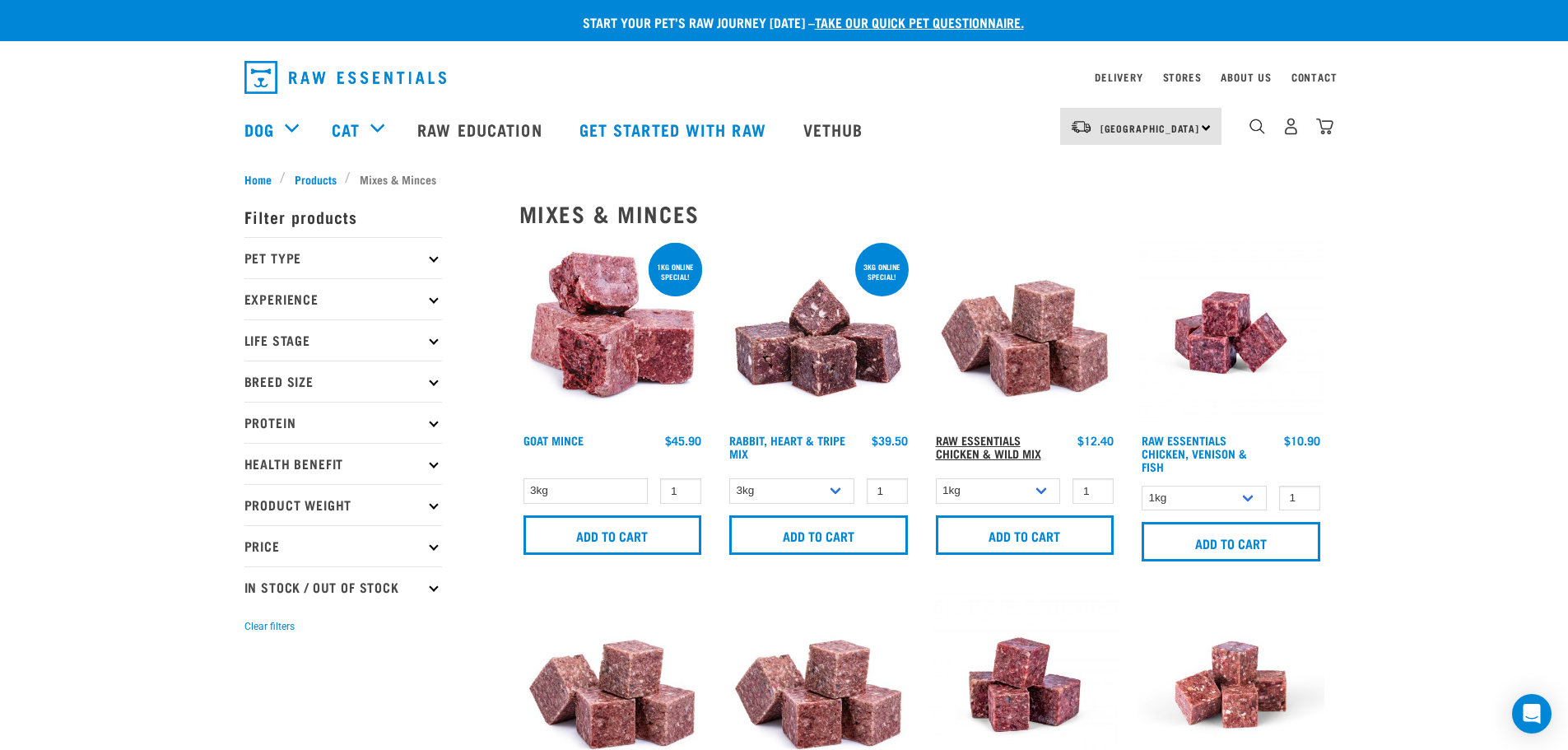
click at [1005, 454] on link "Raw Essentials Chicken & Wild Mix" at bounding box center [988, 446] width 106 height 19
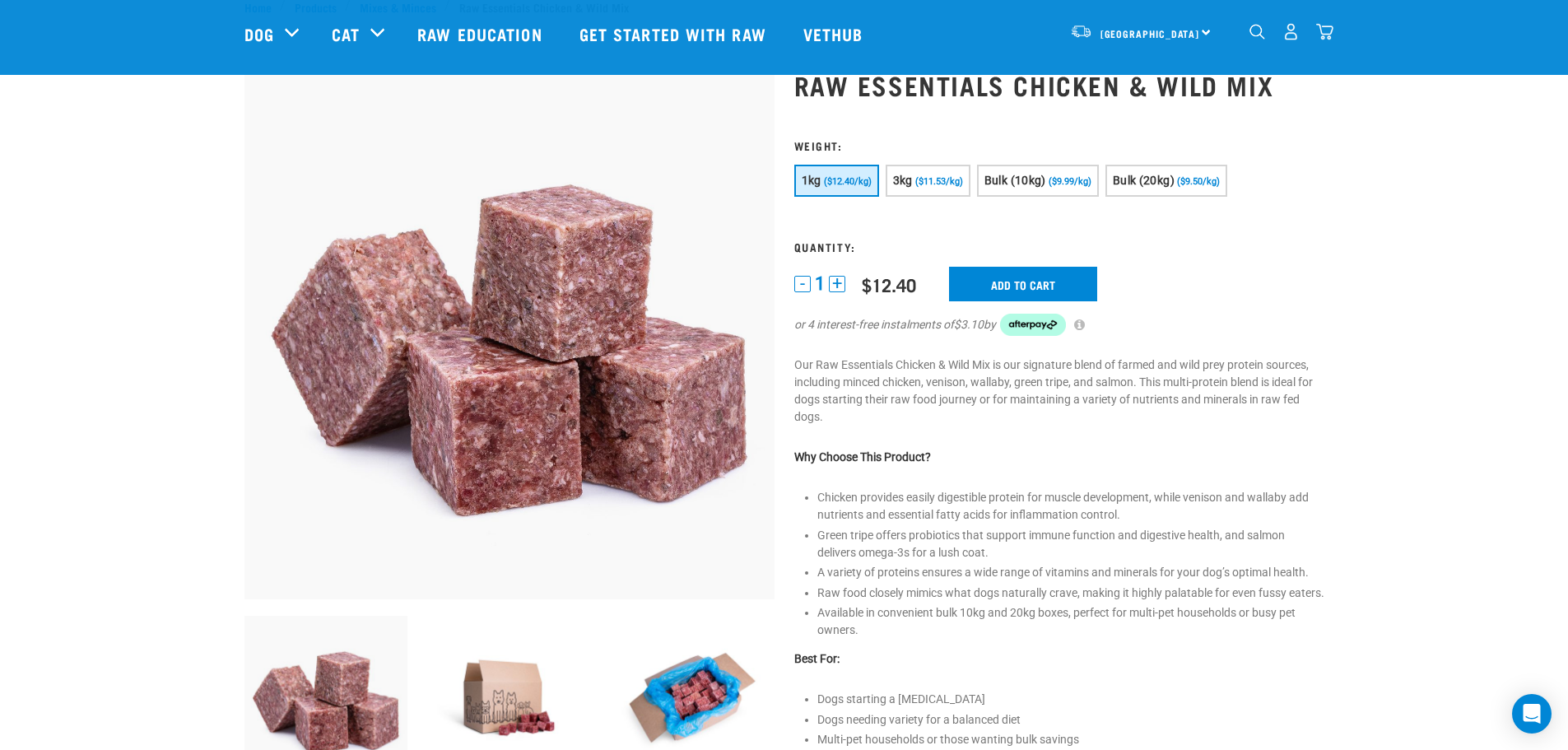
scroll to position [329, 0]
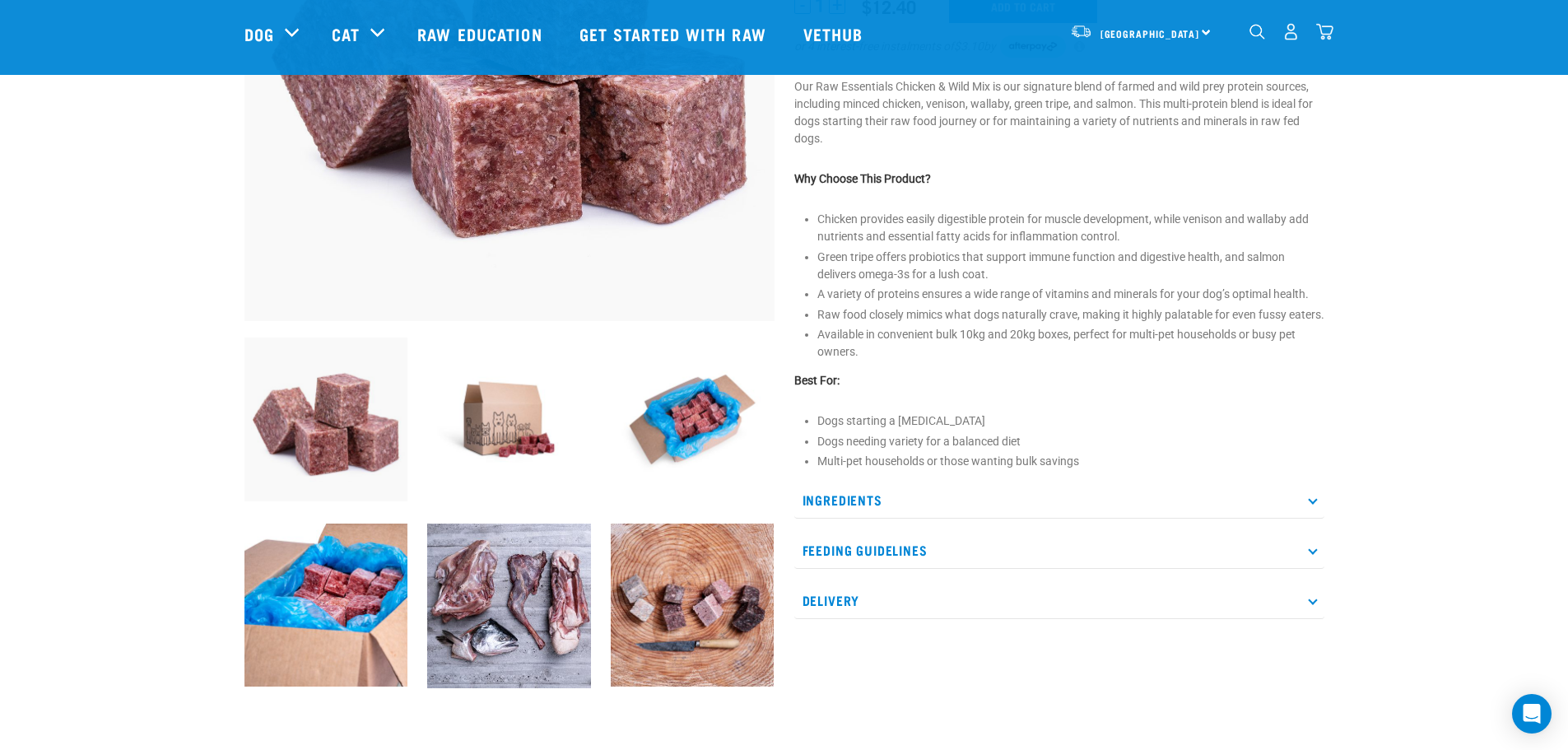
click at [1316, 504] on icon at bounding box center [1313, 501] width 10 height 10
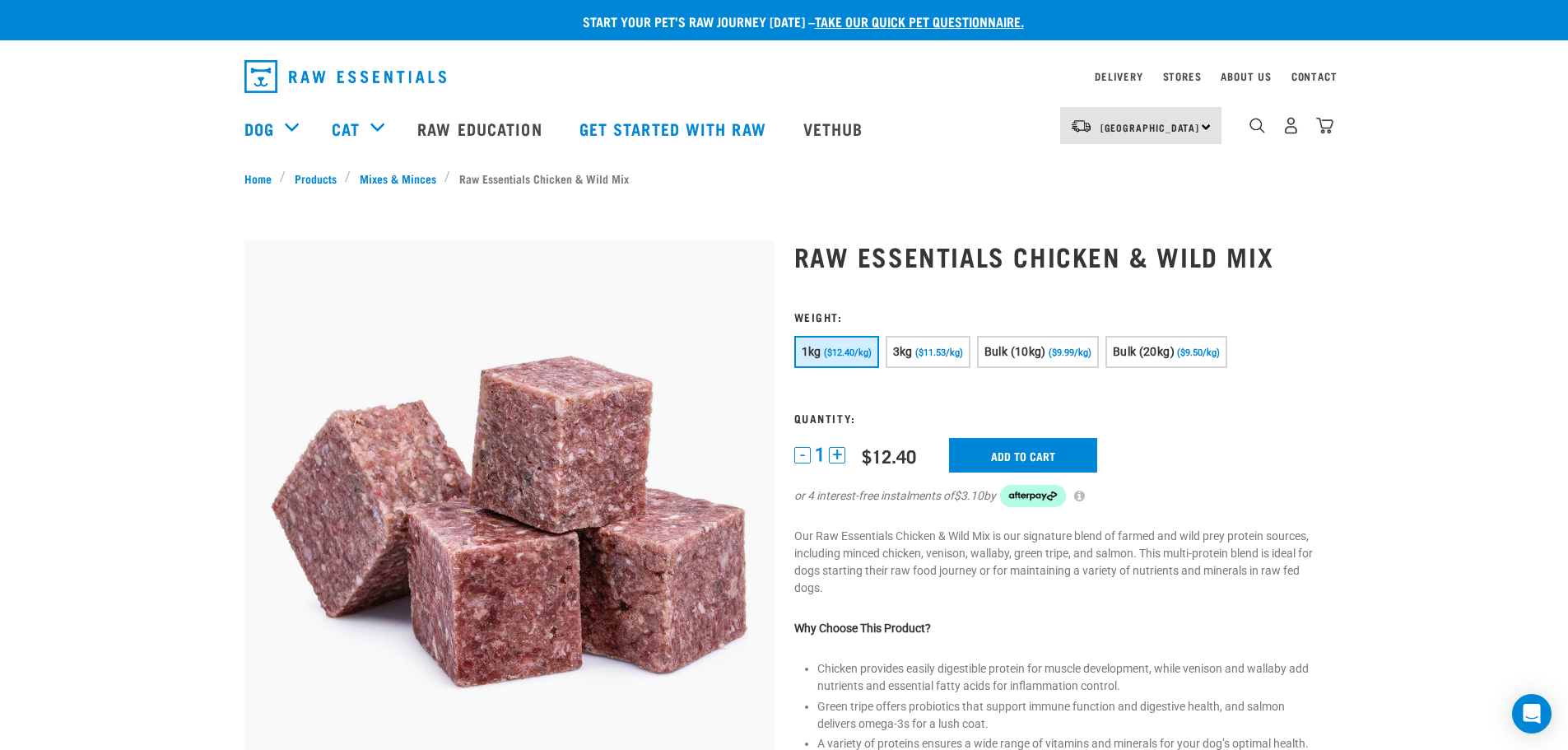
scroll to position [0, 0]
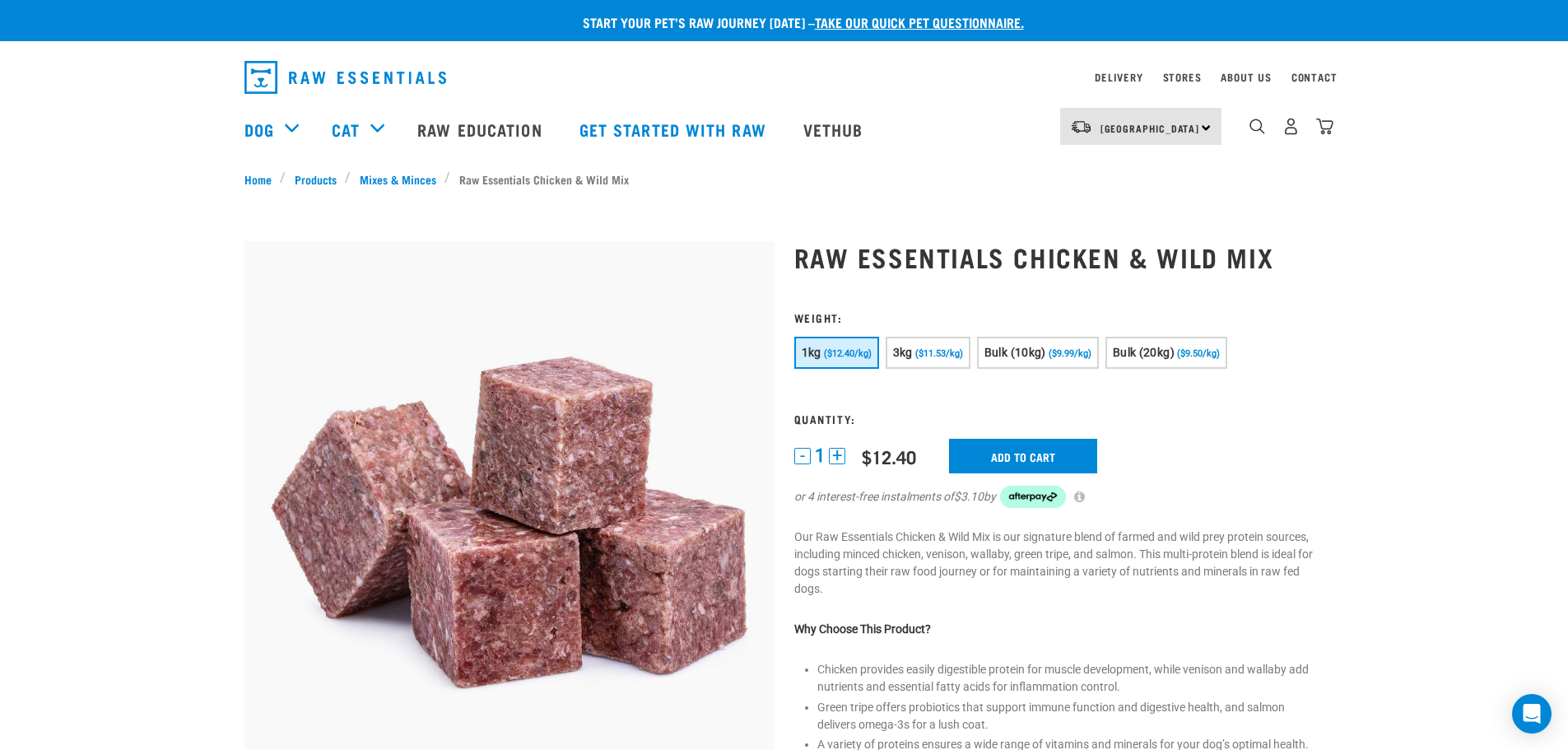
click at [844, 359] on button "1kg ($12.40/kg)" at bounding box center [837, 353] width 85 height 32
click at [918, 359] on button "3kg ($11.53/kg)" at bounding box center [928, 353] width 85 height 32
drag, startPoint x: 1022, startPoint y: 454, endPoint x: 1024, endPoint y: 445, distance: 9.2
click at [1022, 449] on input "Add to cart" at bounding box center [1023, 456] width 149 height 34
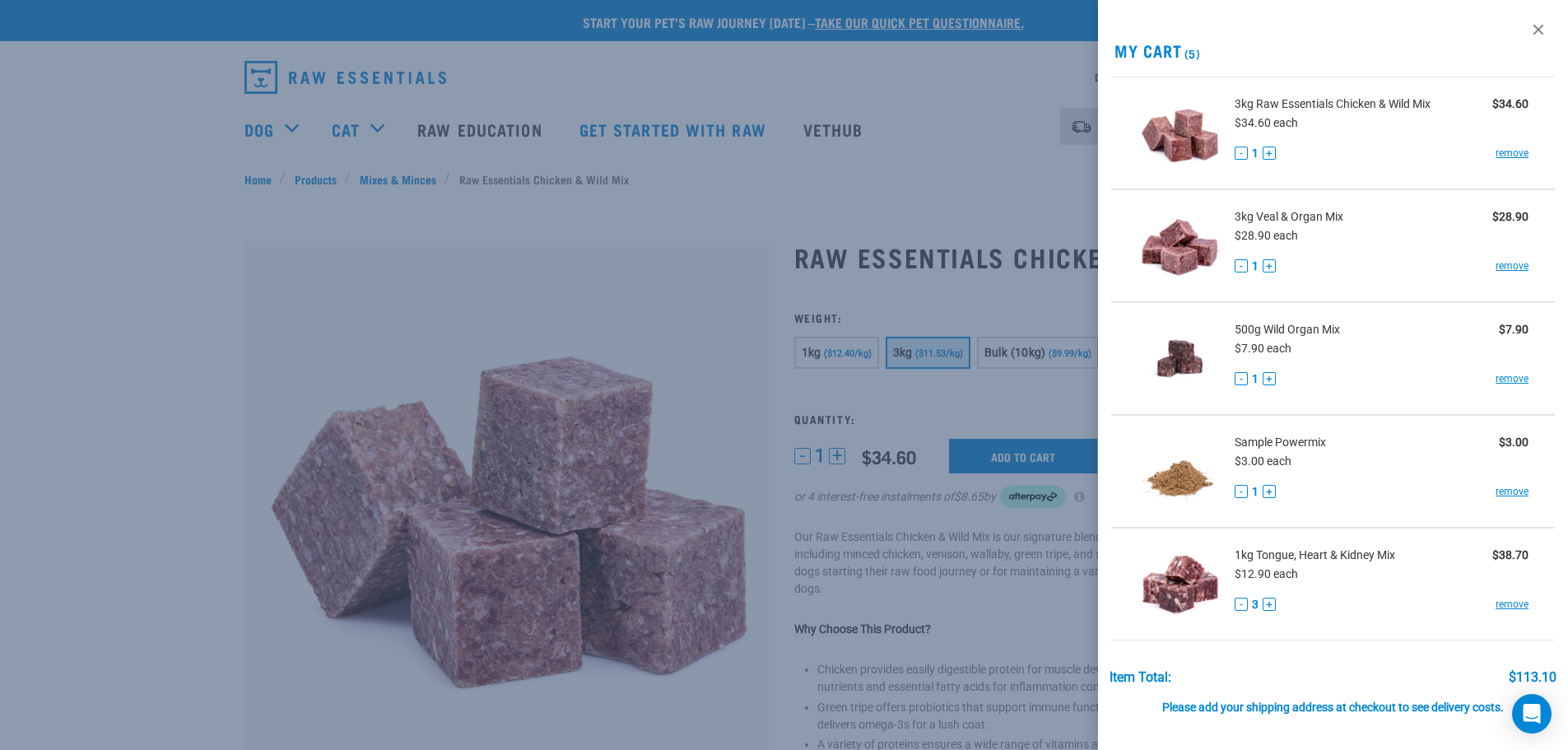
click at [975, 121] on div at bounding box center [784, 375] width 1568 height 750
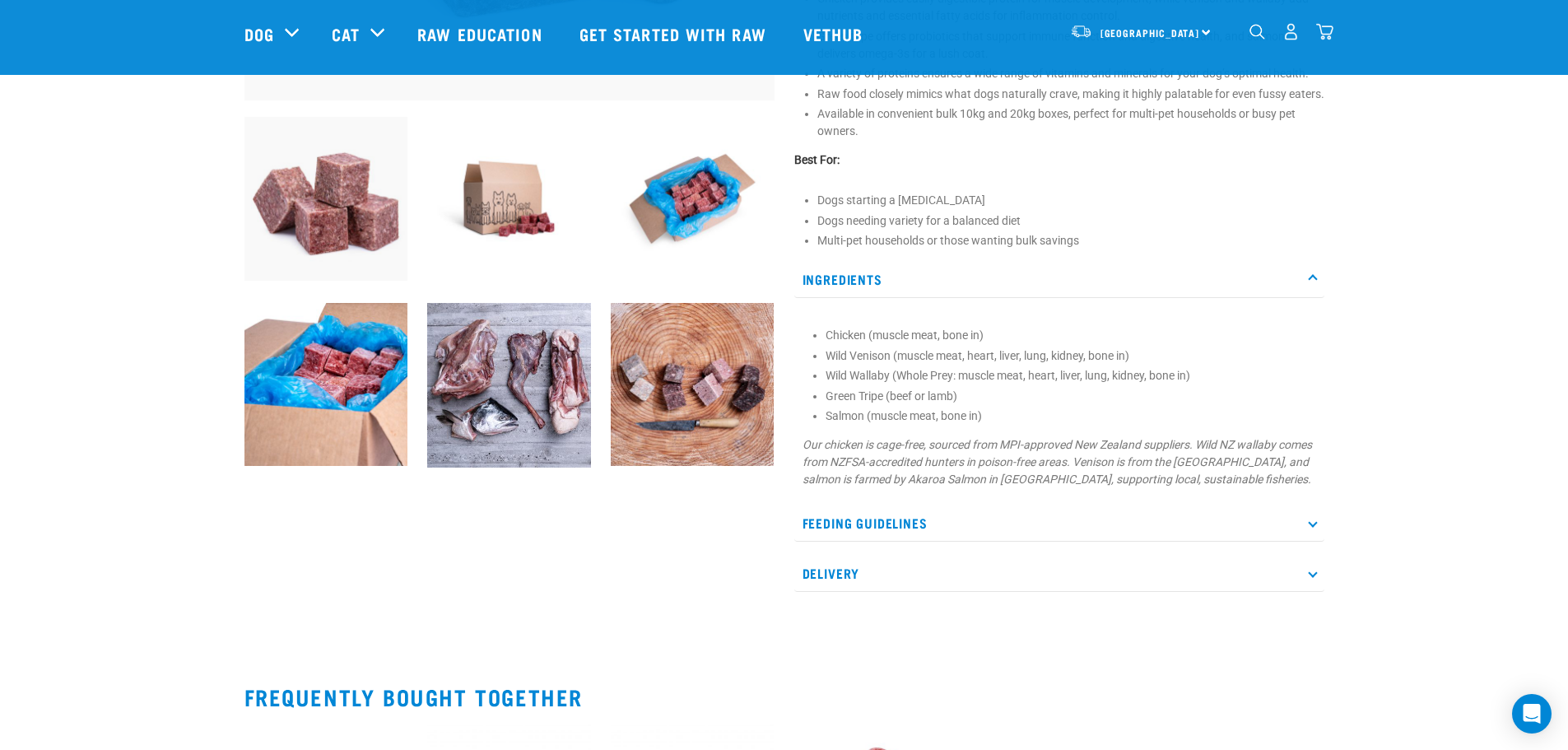
scroll to position [576, 0]
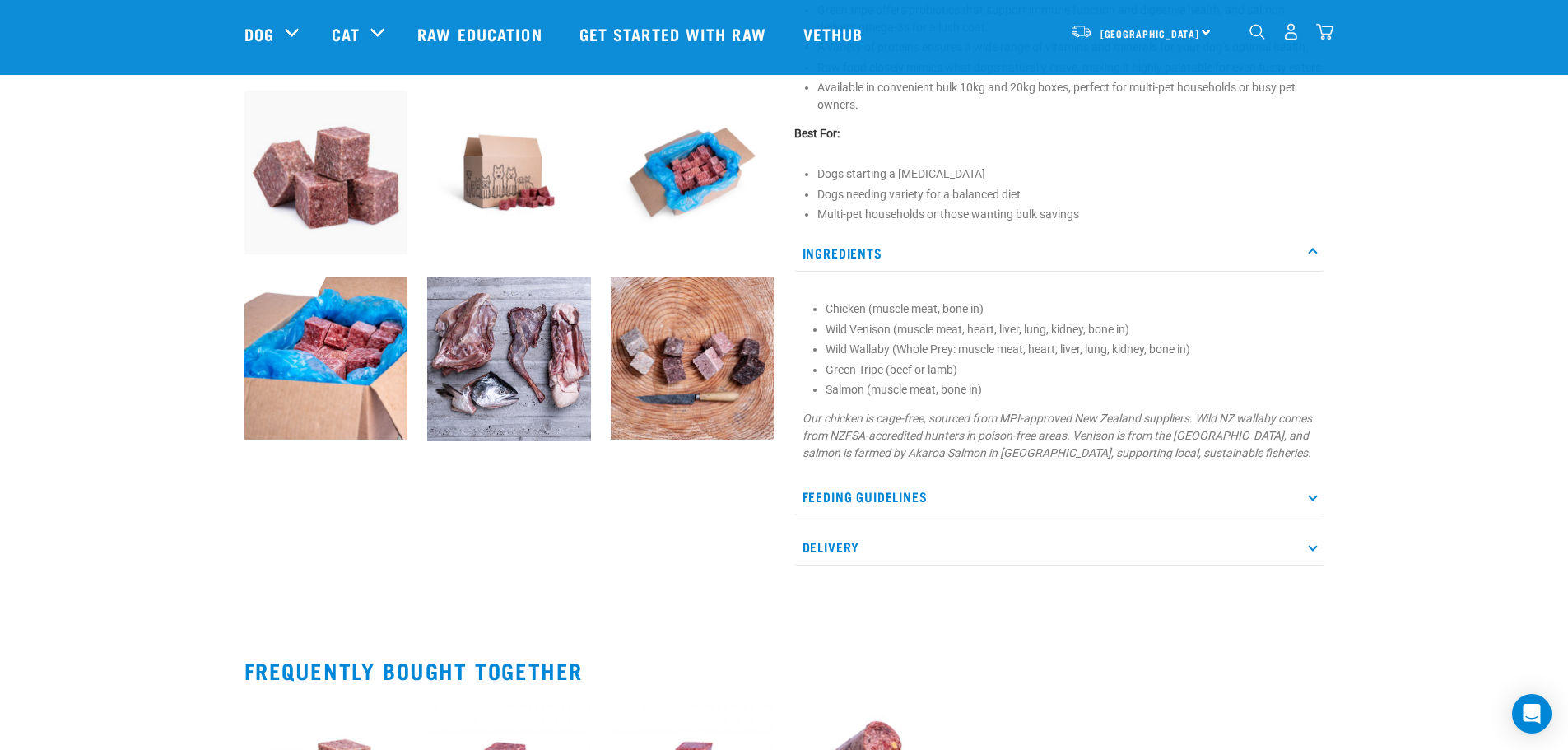
click at [1307, 515] on p "Feeding Guidelines" at bounding box center [1060, 496] width 530 height 37
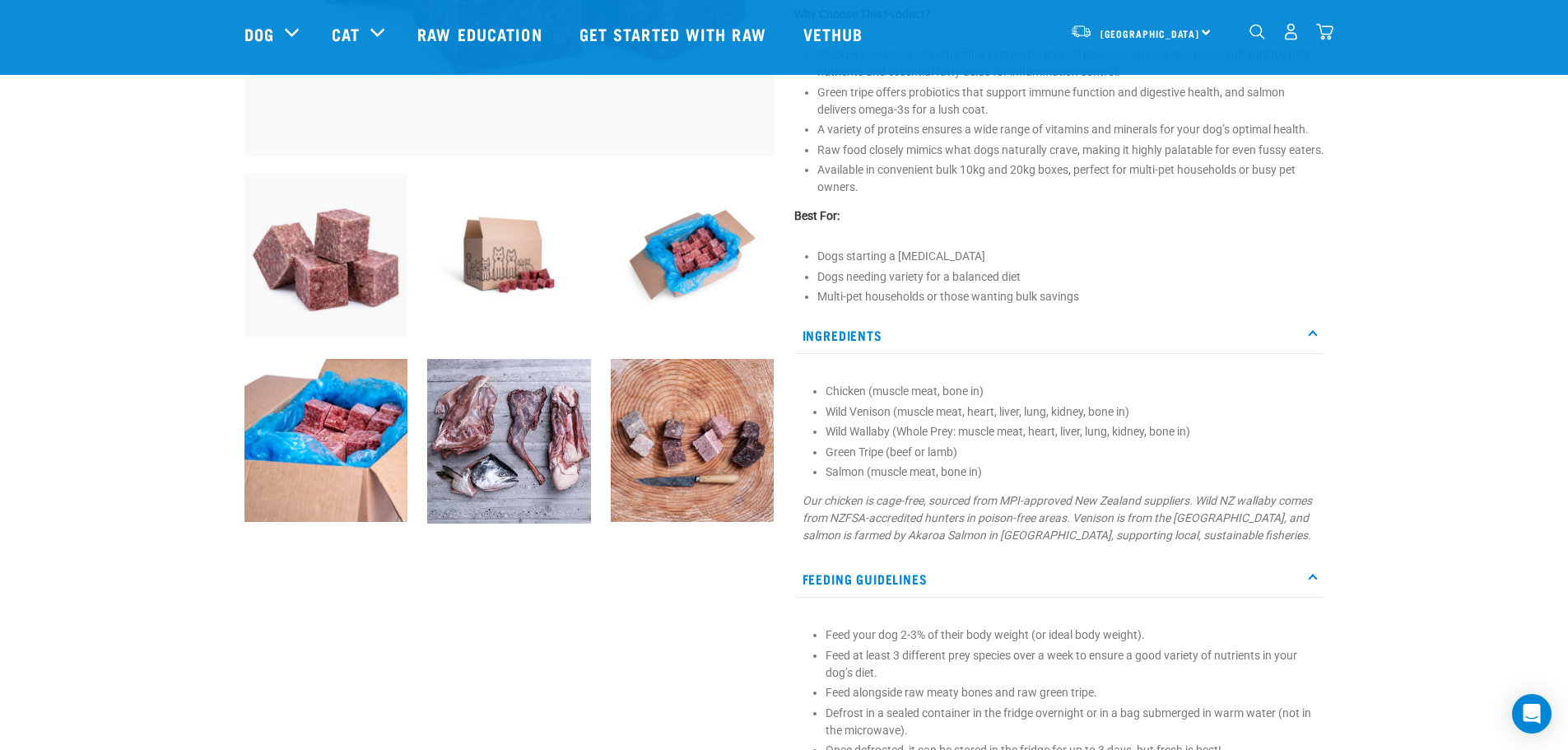
scroll to position [0, 0]
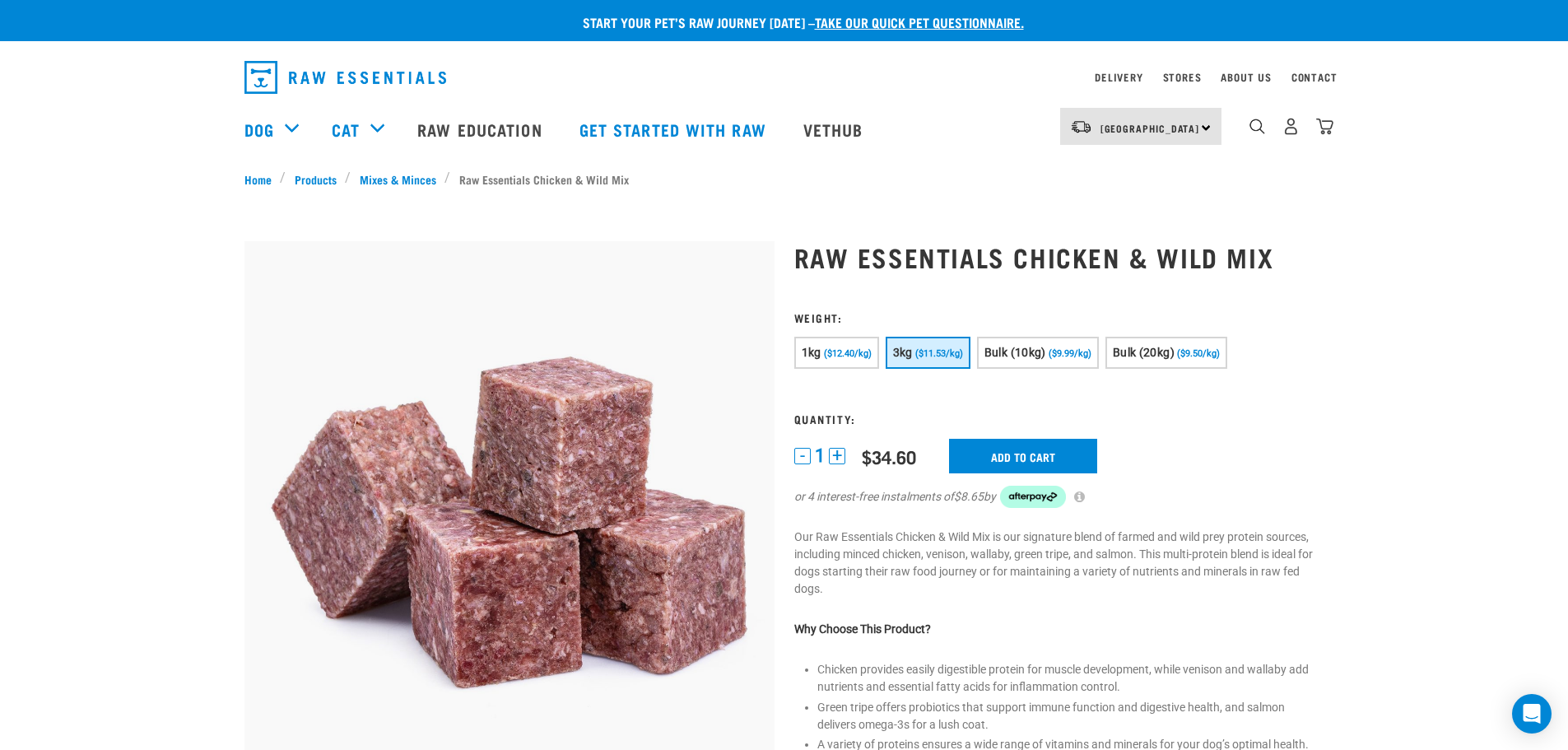
click at [934, 356] on span "($11.53/kg)" at bounding box center [940, 353] width 48 height 10
click at [1044, 448] on input "Add to cart" at bounding box center [1023, 456] width 149 height 34
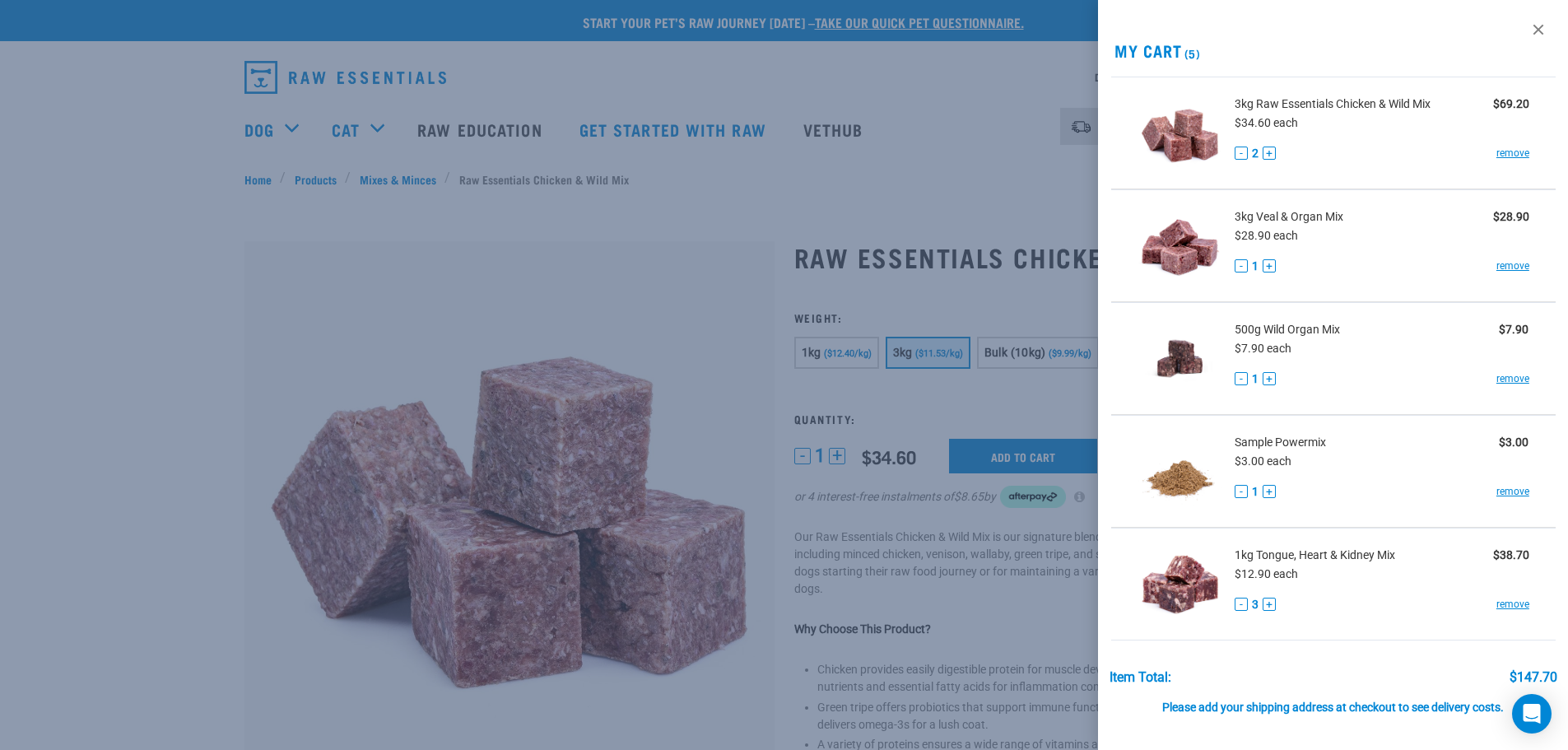
click at [997, 112] on div at bounding box center [784, 375] width 1568 height 750
